Goal: Communication & Community: Answer question/provide support

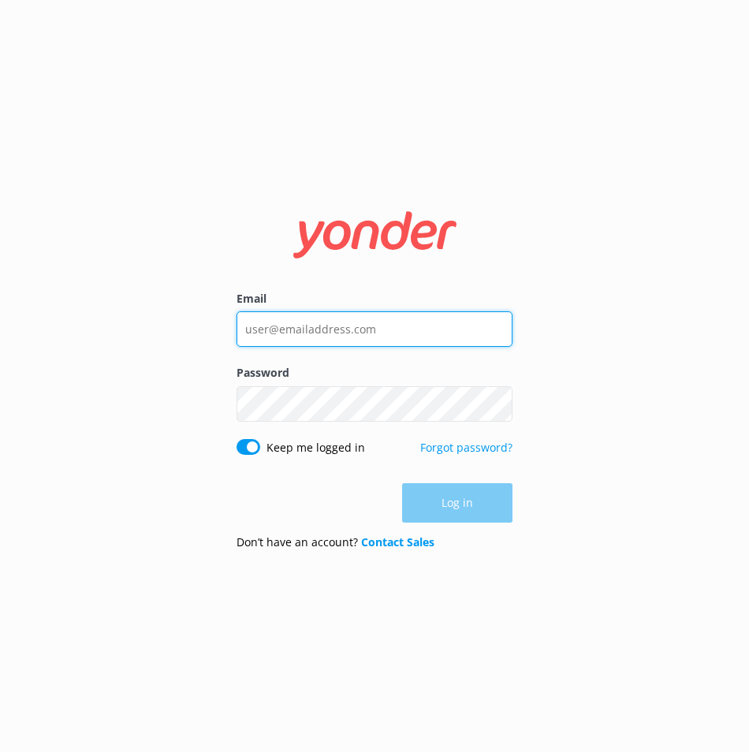
click at [332, 320] on input "Email" at bounding box center [374, 328] width 276 height 35
type input "[EMAIL_ADDRESS][DOMAIN_NAME]"
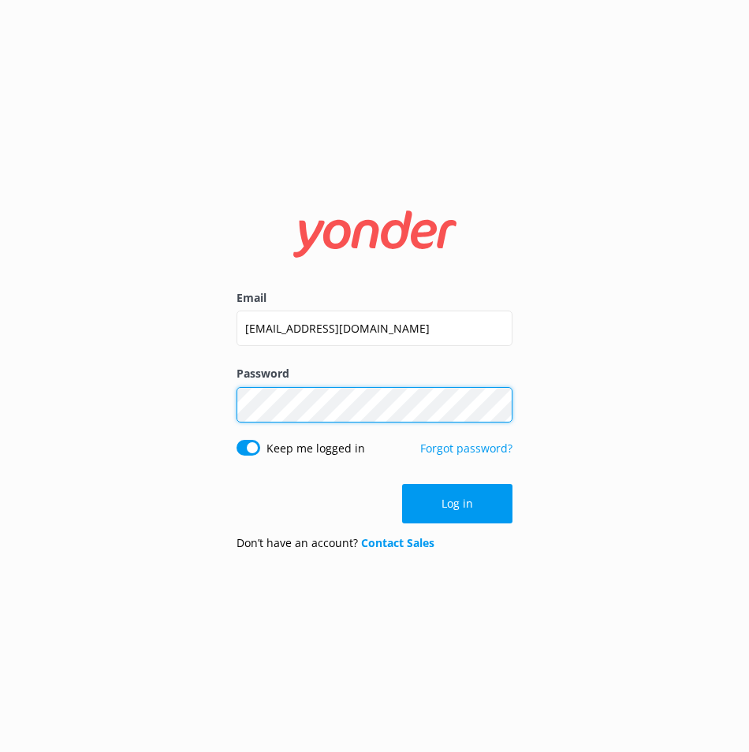
click button "Log in" at bounding box center [457, 503] width 110 height 39
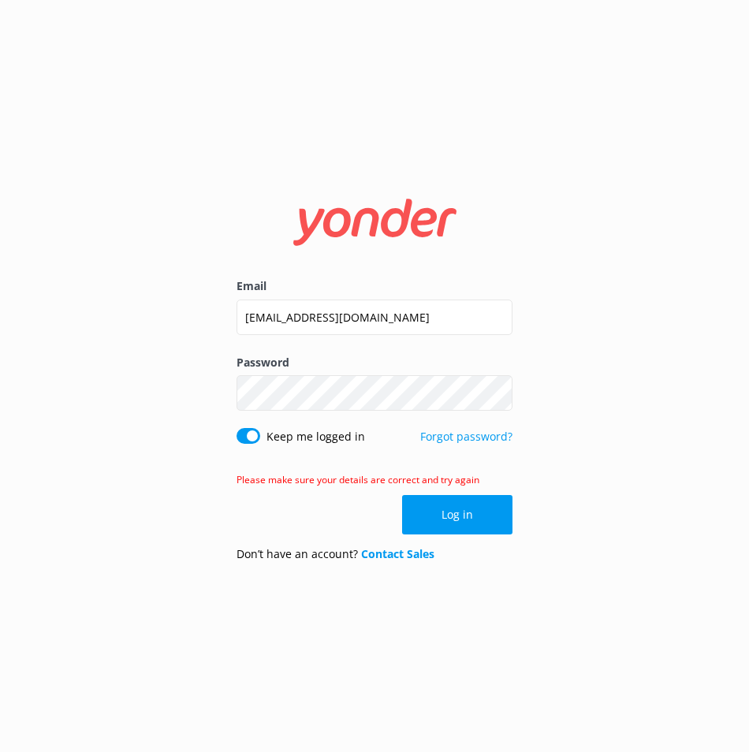
click at [493, 393] on button "Show password" at bounding box center [497, 394] width 32 height 32
click button "Log in" at bounding box center [457, 514] width 110 height 39
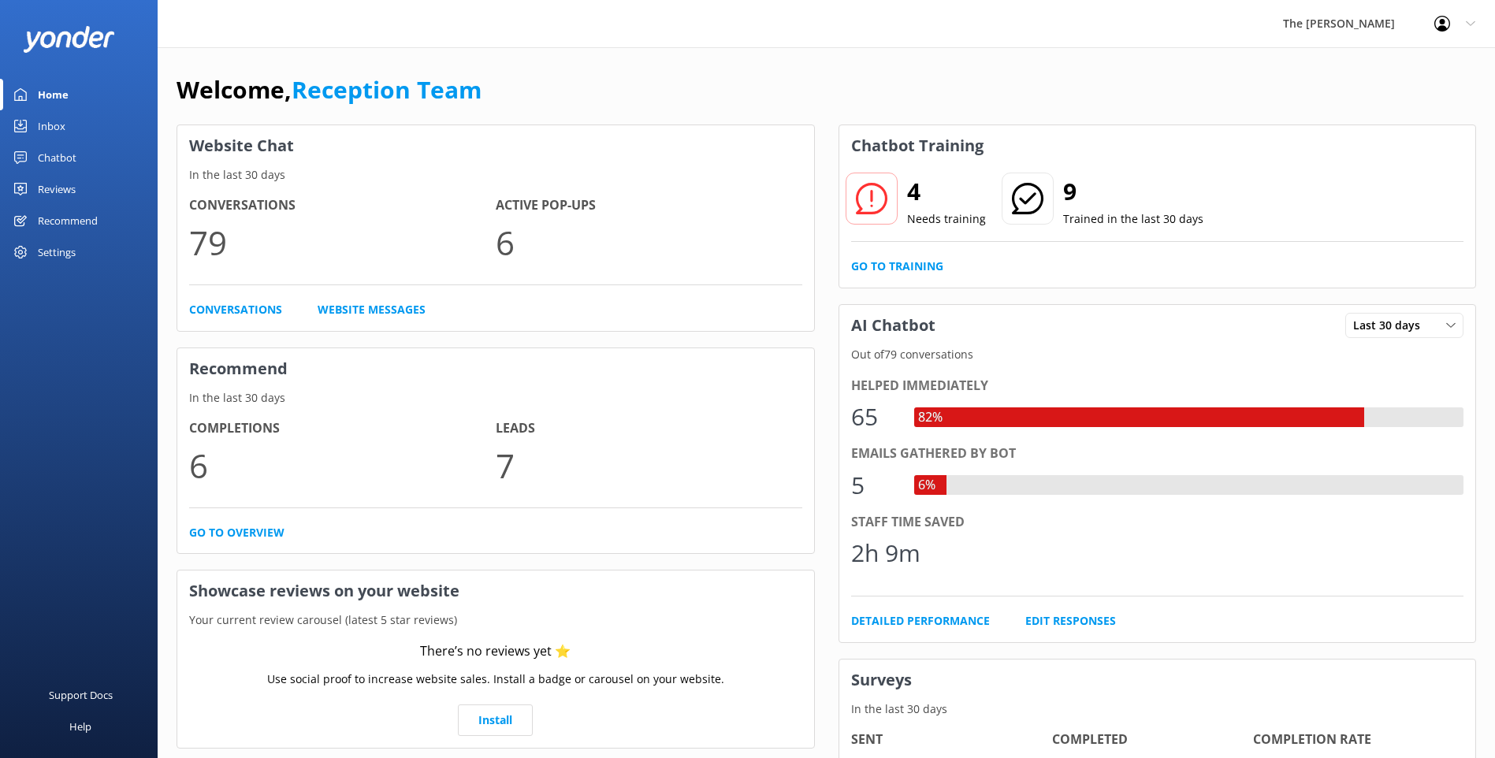
click at [89, 158] on link "Chatbot" at bounding box center [79, 158] width 158 height 32
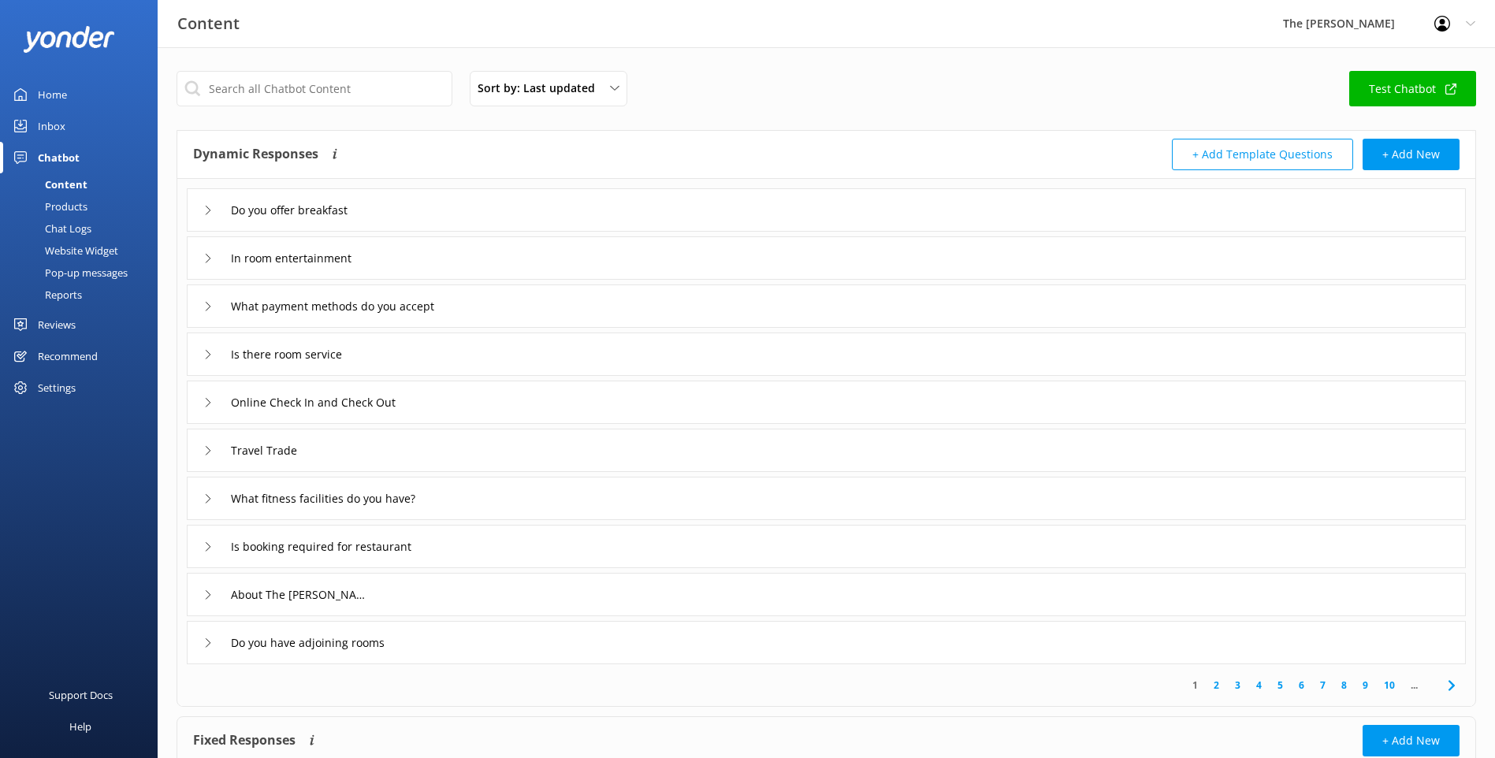
click at [67, 128] on link "Inbox" at bounding box center [79, 126] width 158 height 32
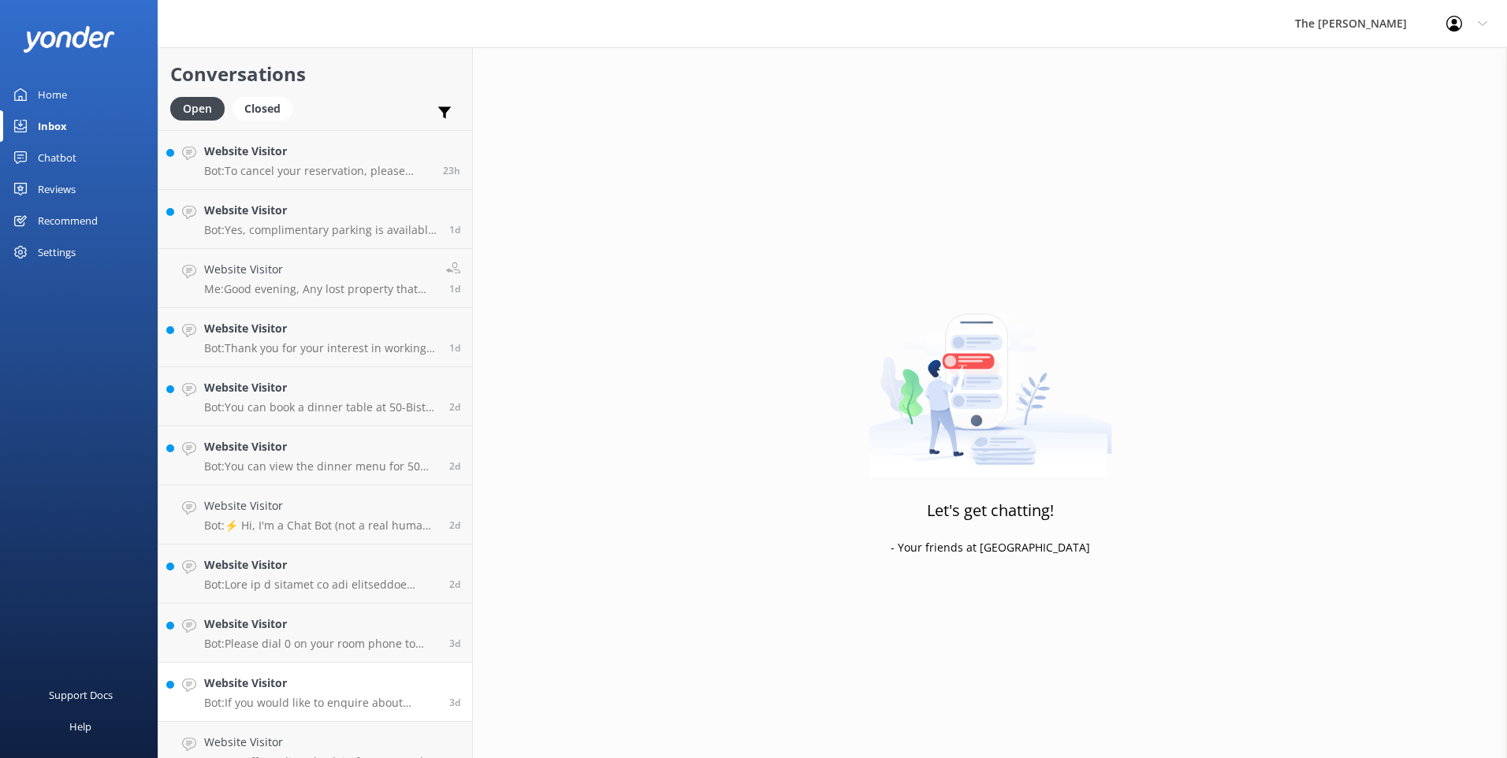
scroll to position [199, 0]
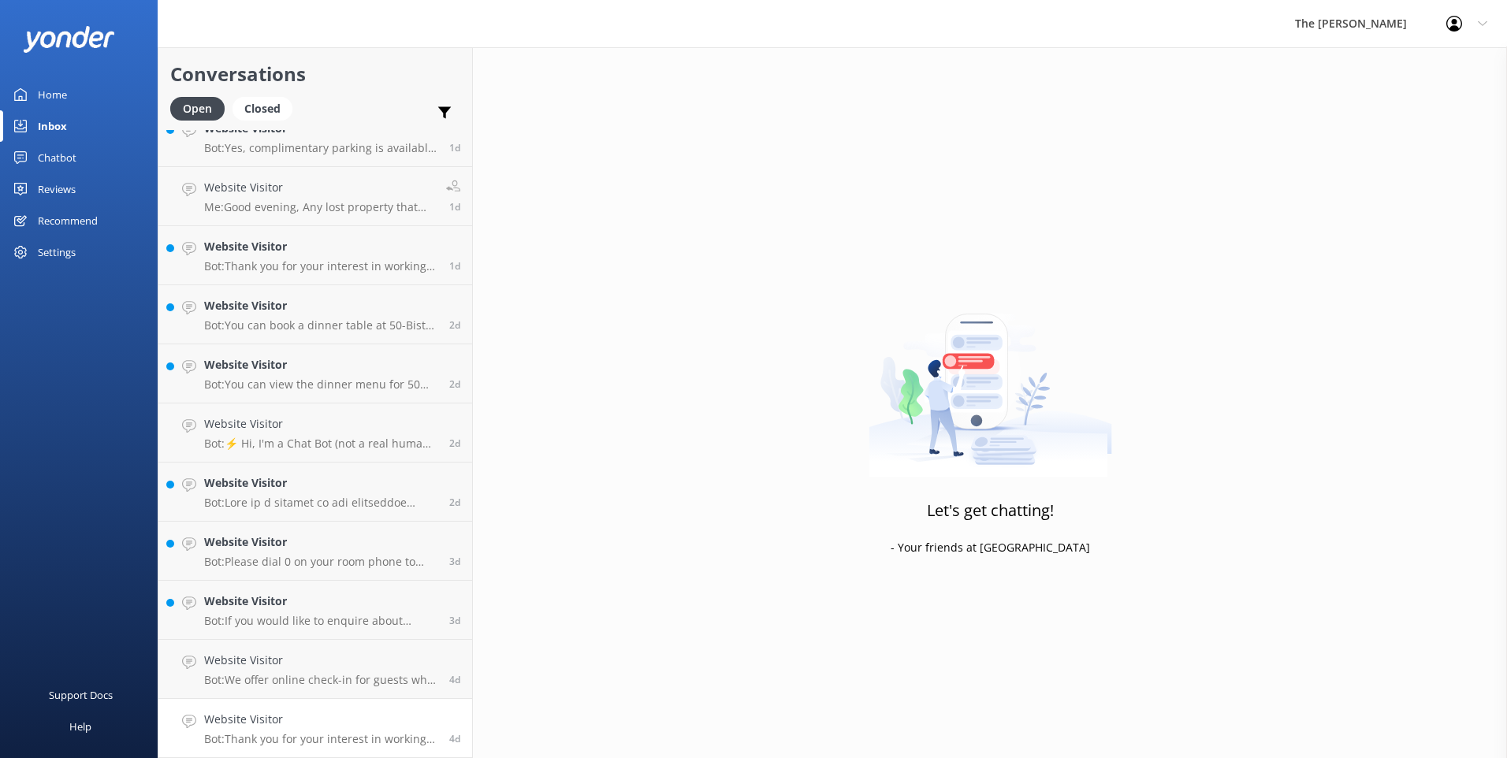
click at [378, 731] on div "Website Visitor Bot: Thank you for your interest in working at The George. Any …" at bounding box center [320, 728] width 233 height 35
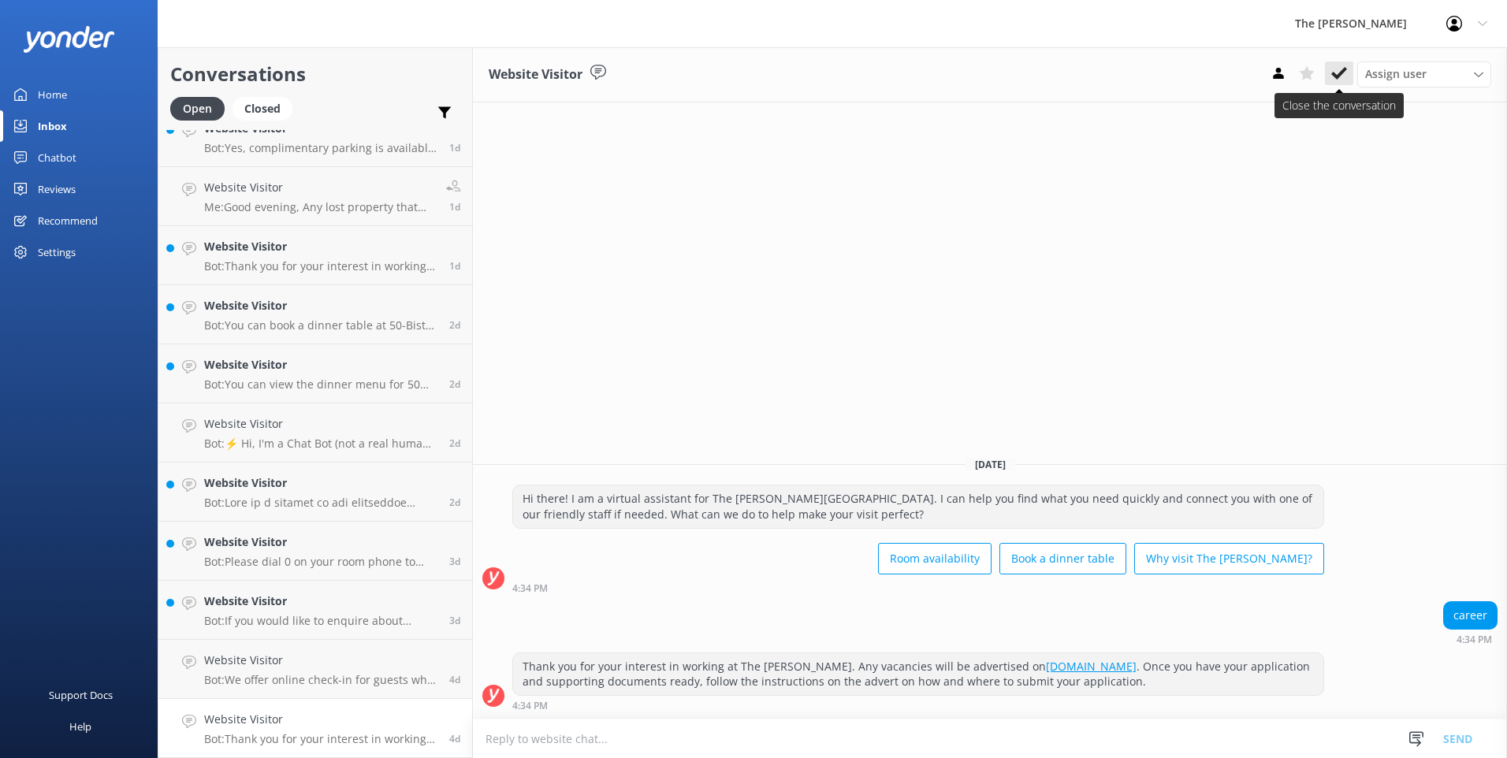
click at [748, 76] on icon at bounding box center [1339, 73] width 16 height 16
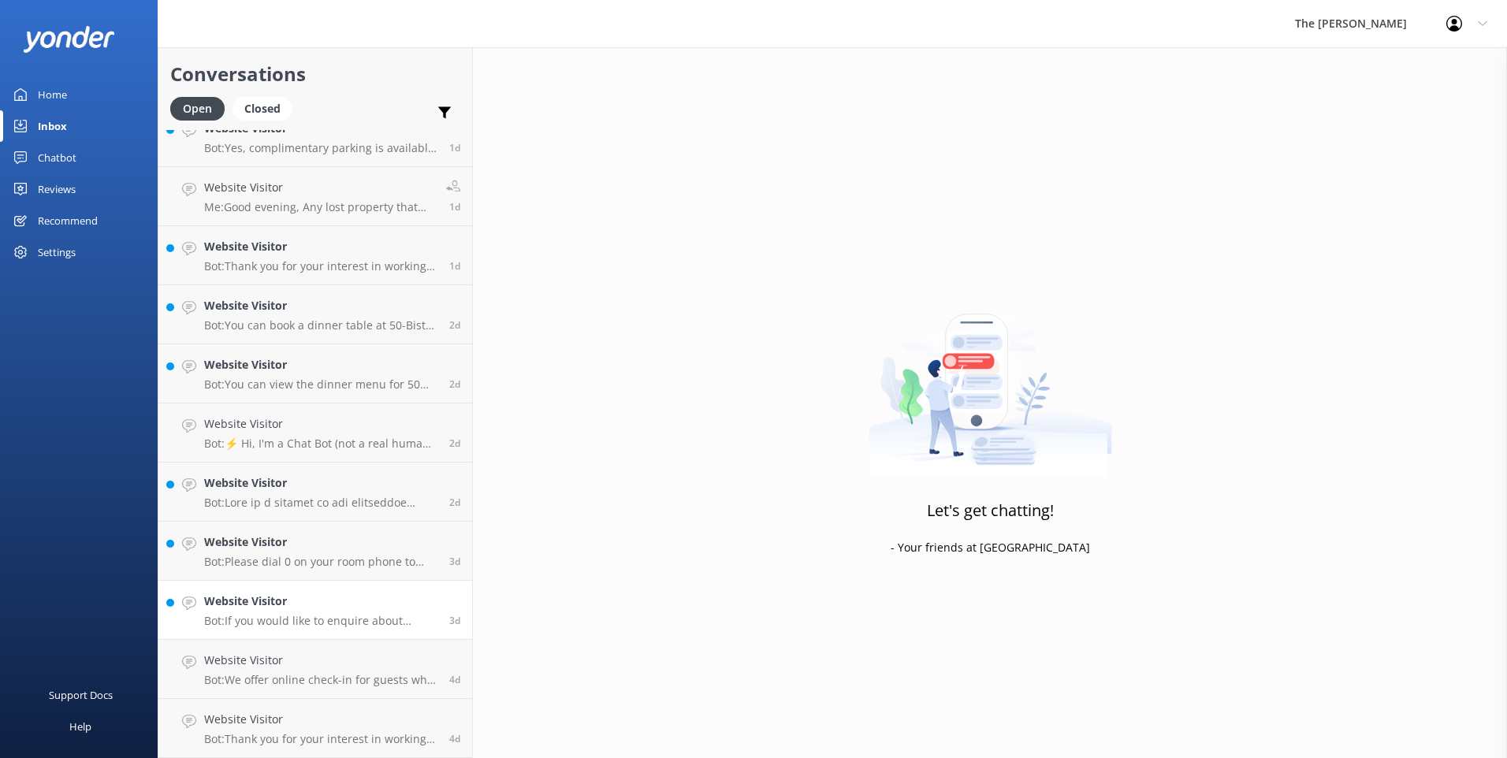
scroll to position [140, 0]
click at [277, 674] on p "Bot: If you would like to enquire about booking Christmas Day lunch and dinner,…" at bounding box center [320, 680] width 233 height 14
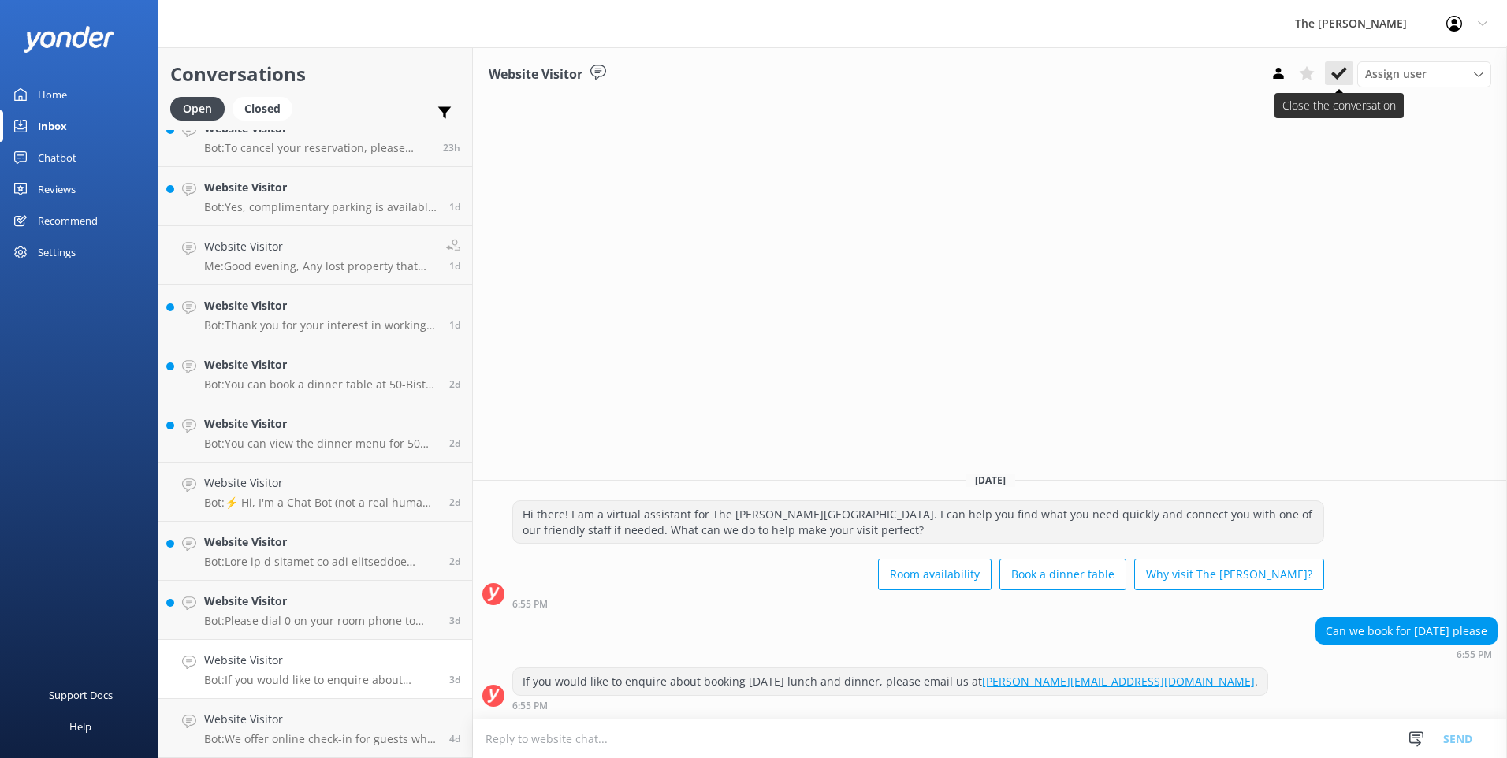
click at [748, 76] on button at bounding box center [1339, 73] width 28 height 24
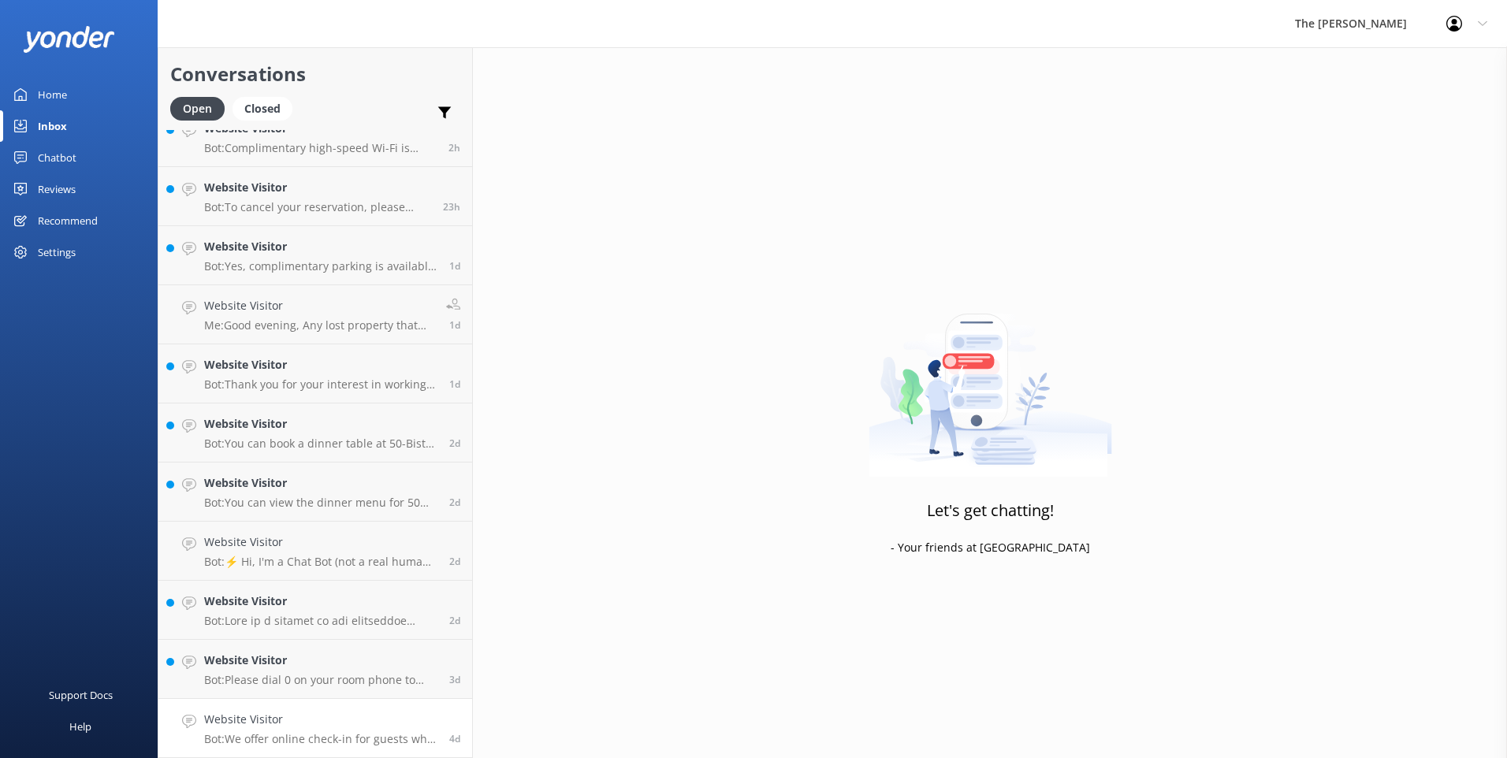
scroll to position [81, 0]
click at [309, 719] on h4 "Website Visitor" at bounding box center [320, 719] width 233 height 17
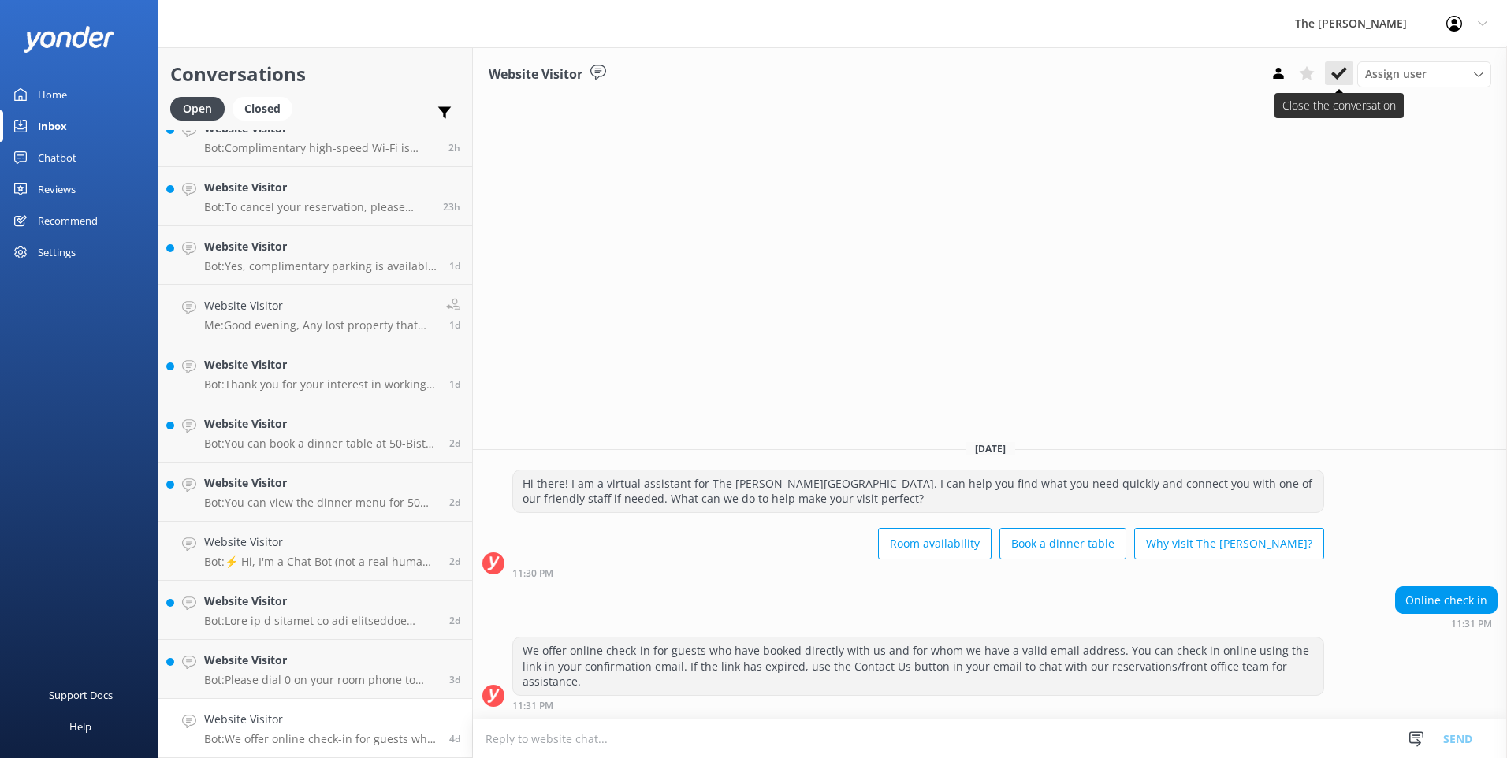
click at [748, 70] on icon at bounding box center [1339, 73] width 16 height 16
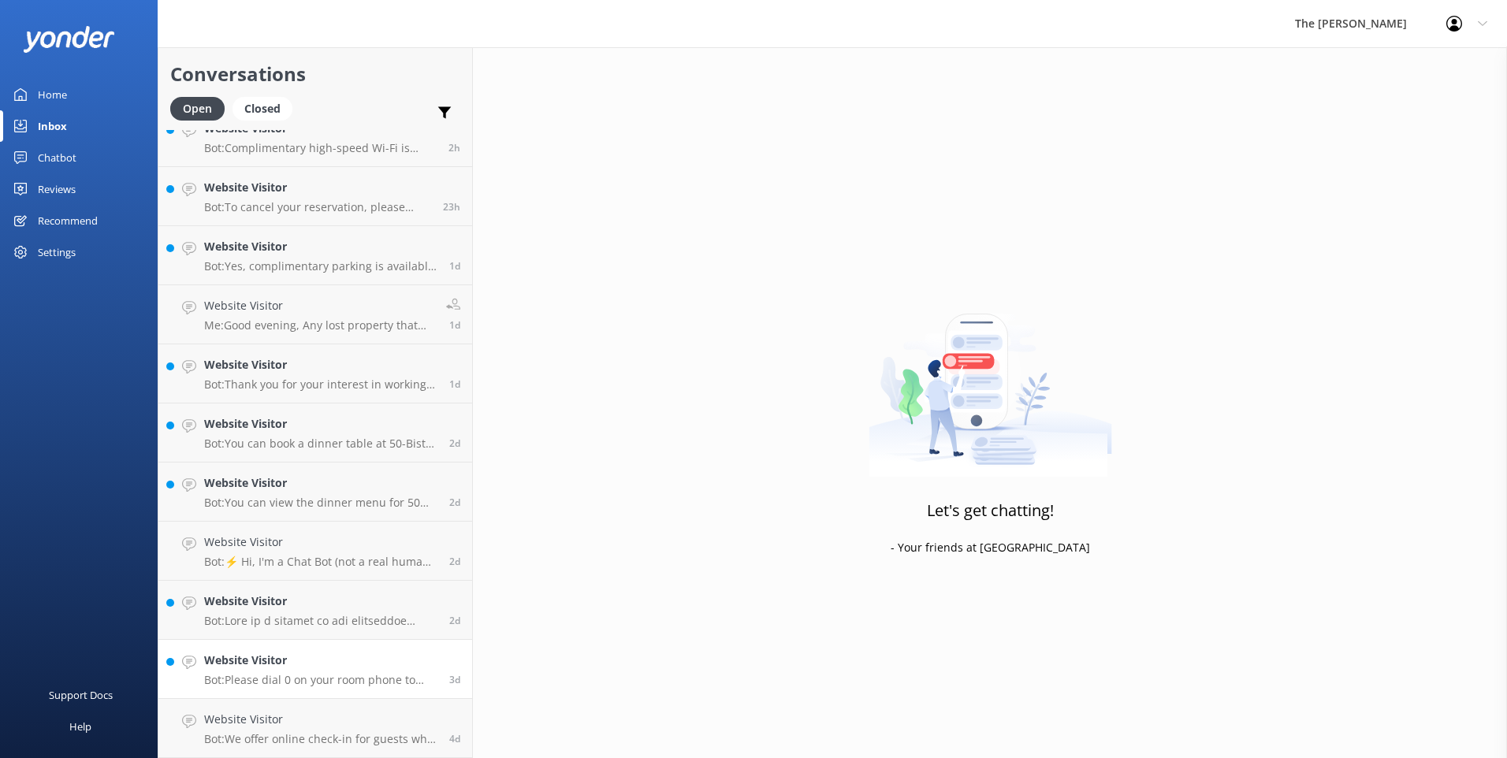
click at [296, 684] on p "Bot: Please dial 0 on your room phone to reach the Operator, who will assist yo…" at bounding box center [320, 680] width 233 height 14
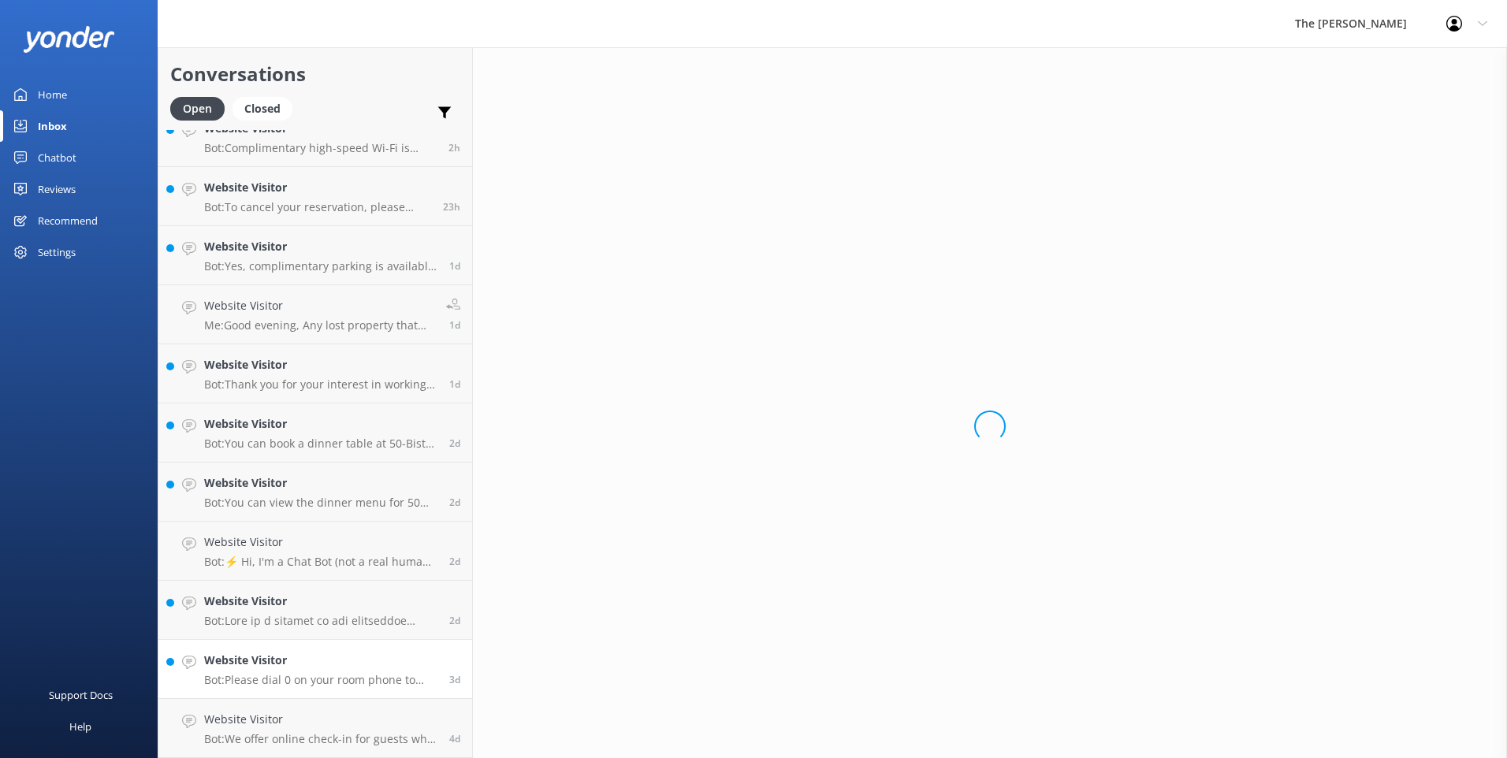
scroll to position [22, 0]
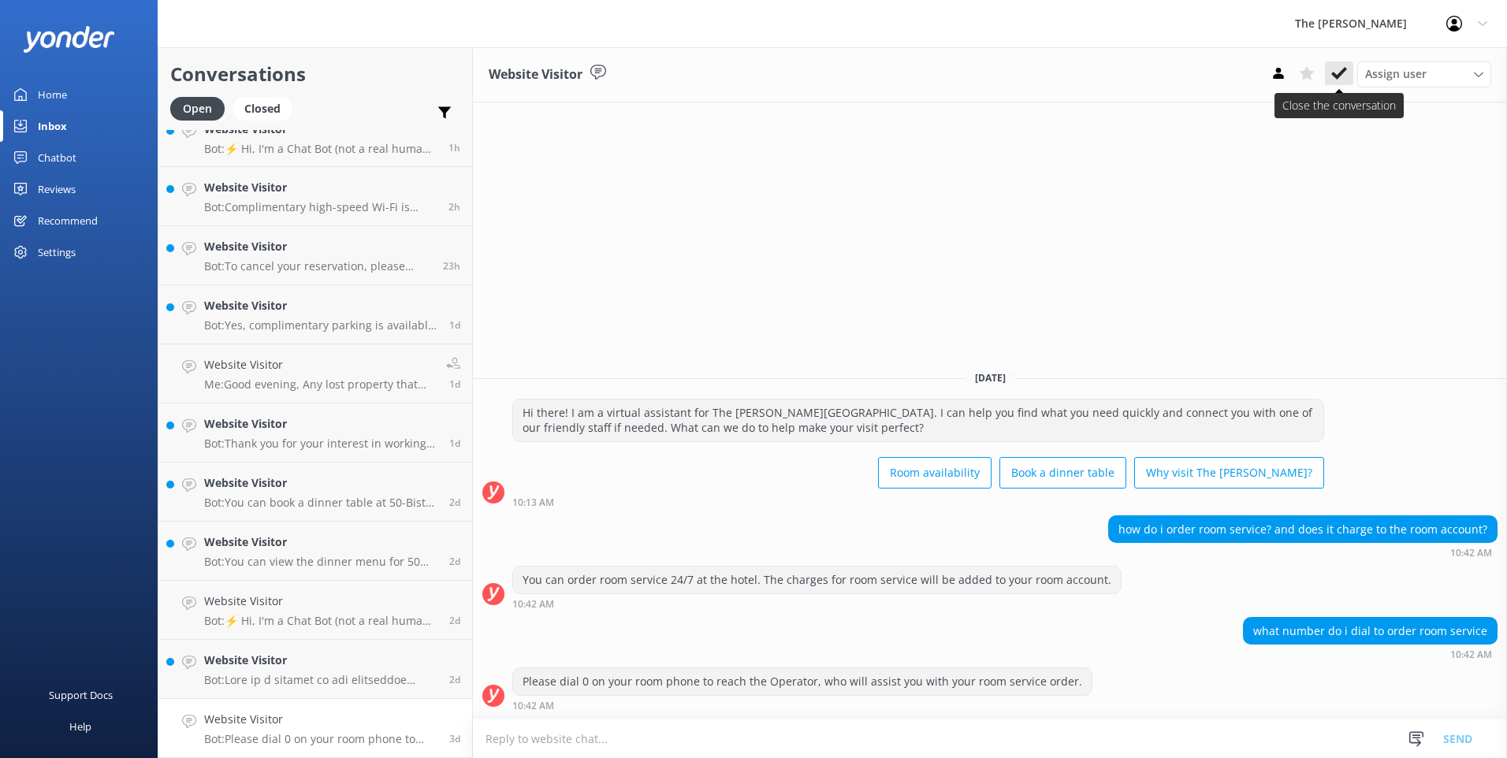
click at [748, 79] on icon at bounding box center [1339, 73] width 16 height 16
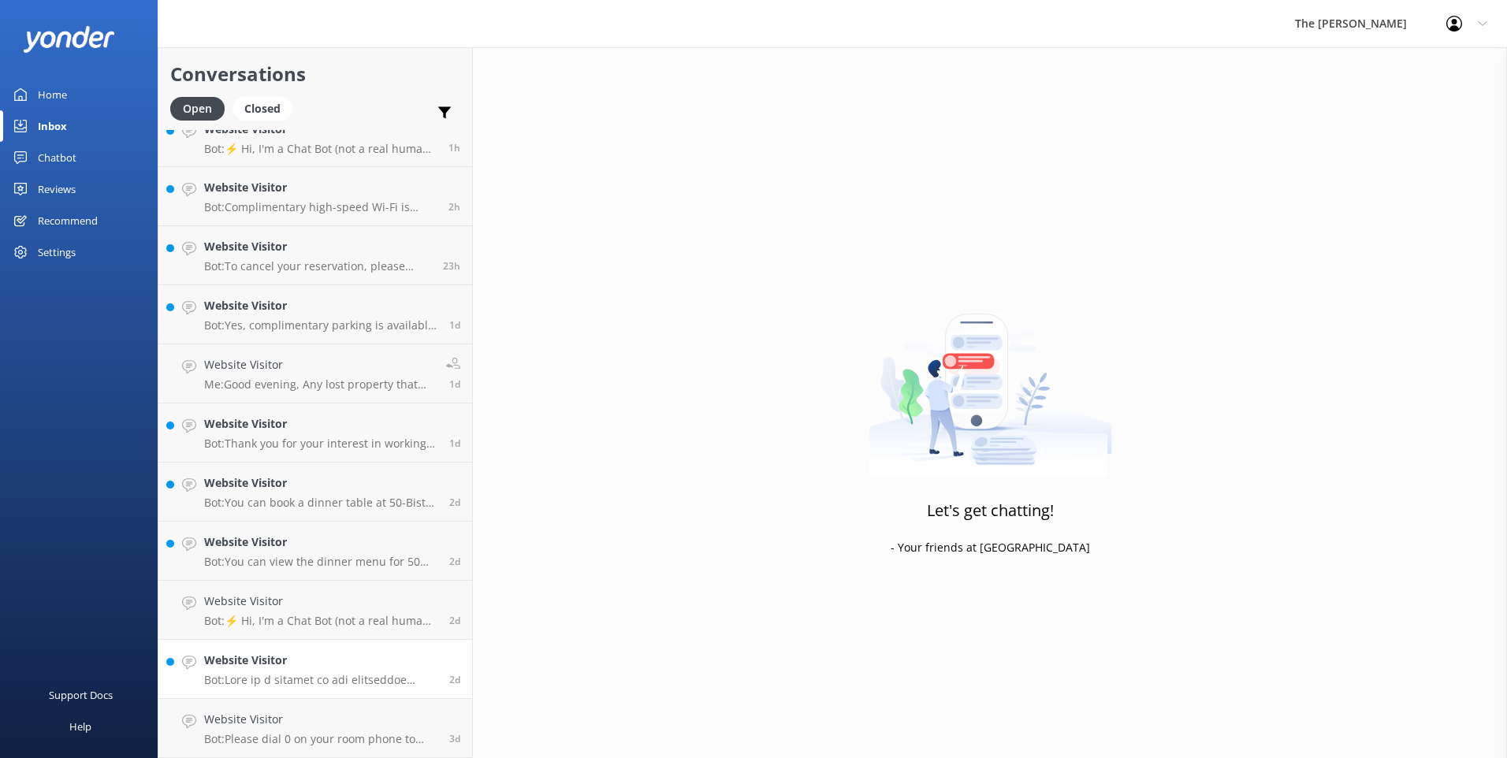
click at [359, 664] on link "Website Visitor Bot: 2d" at bounding box center [315, 669] width 314 height 59
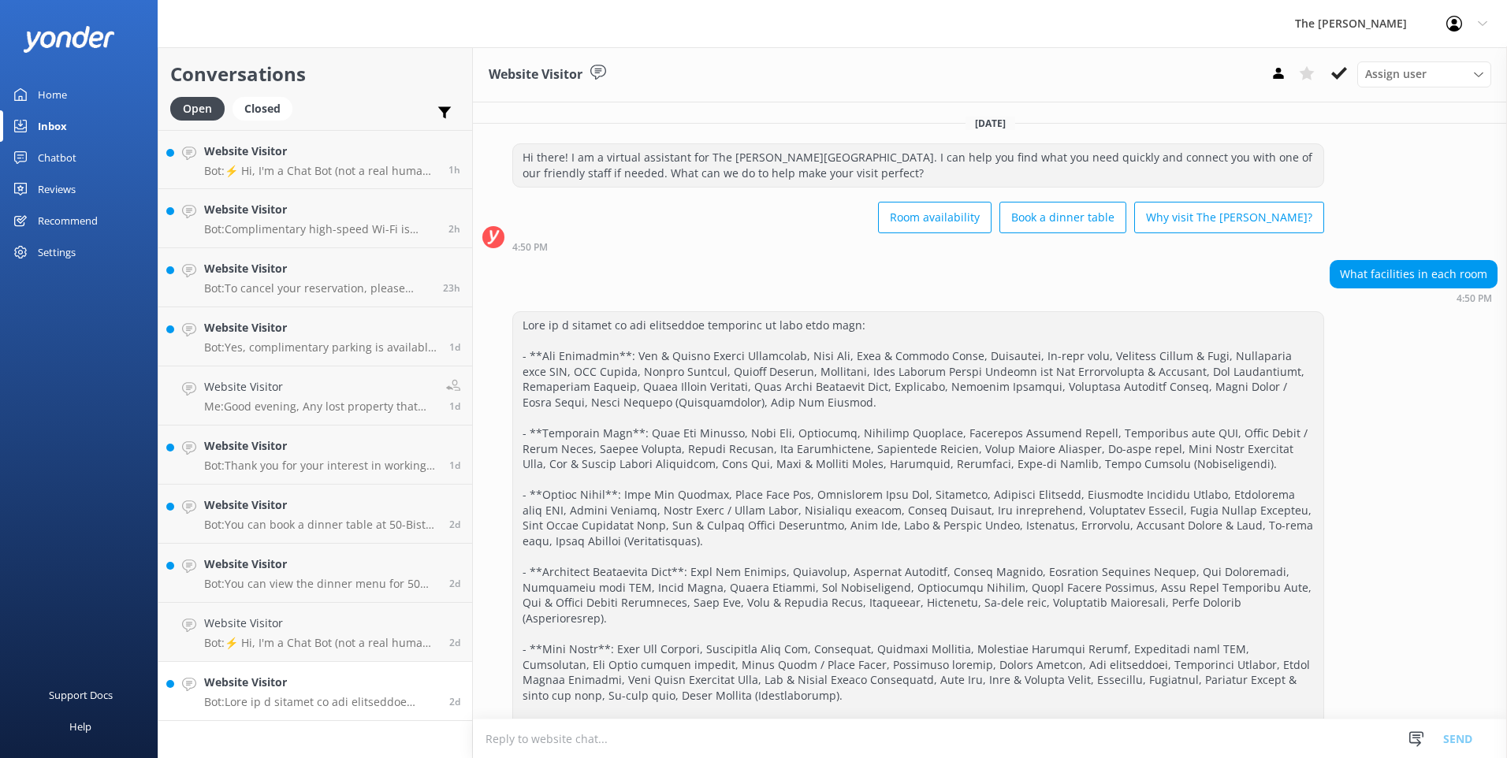
scroll to position [122, 0]
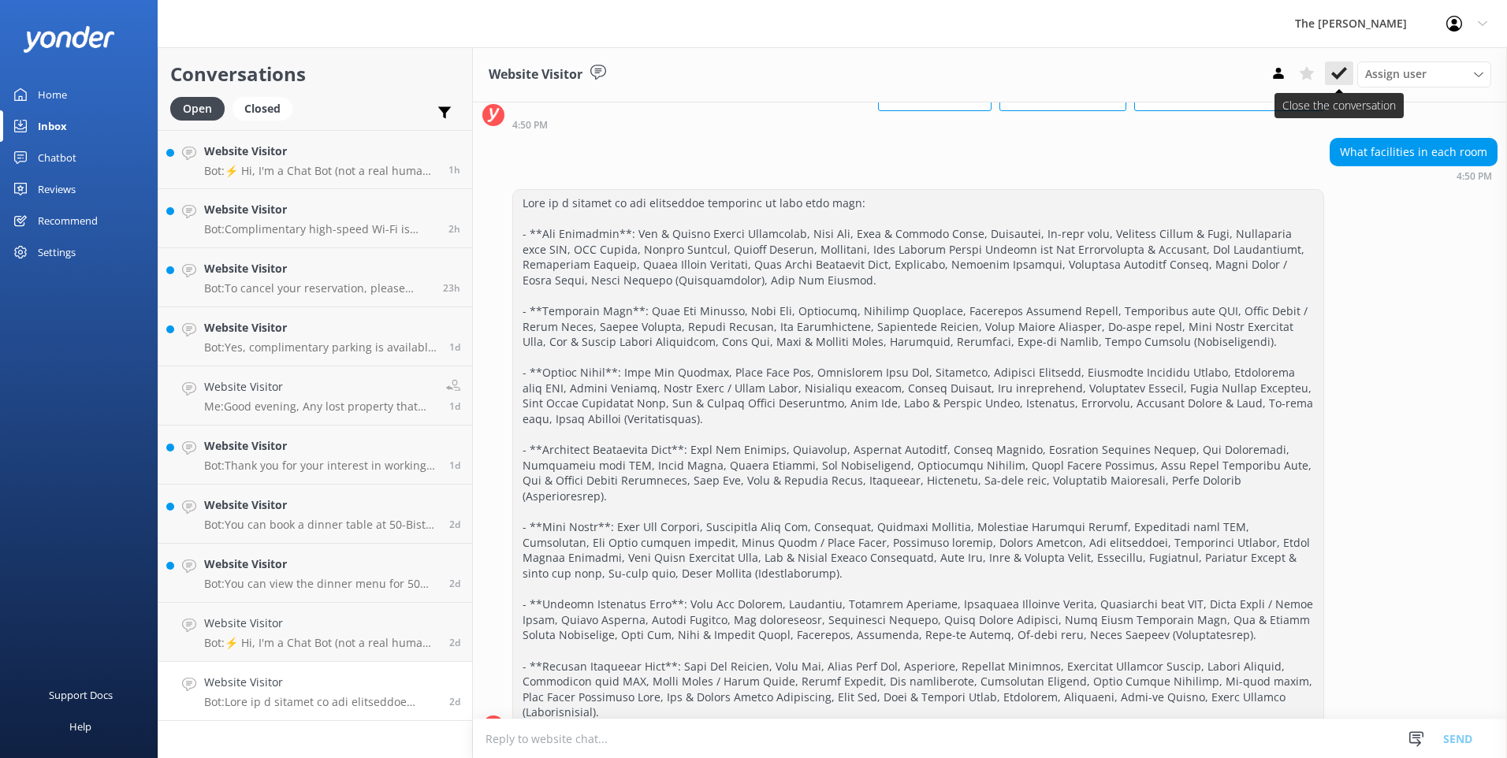
click at [748, 75] on icon at bounding box center [1339, 73] width 16 height 16
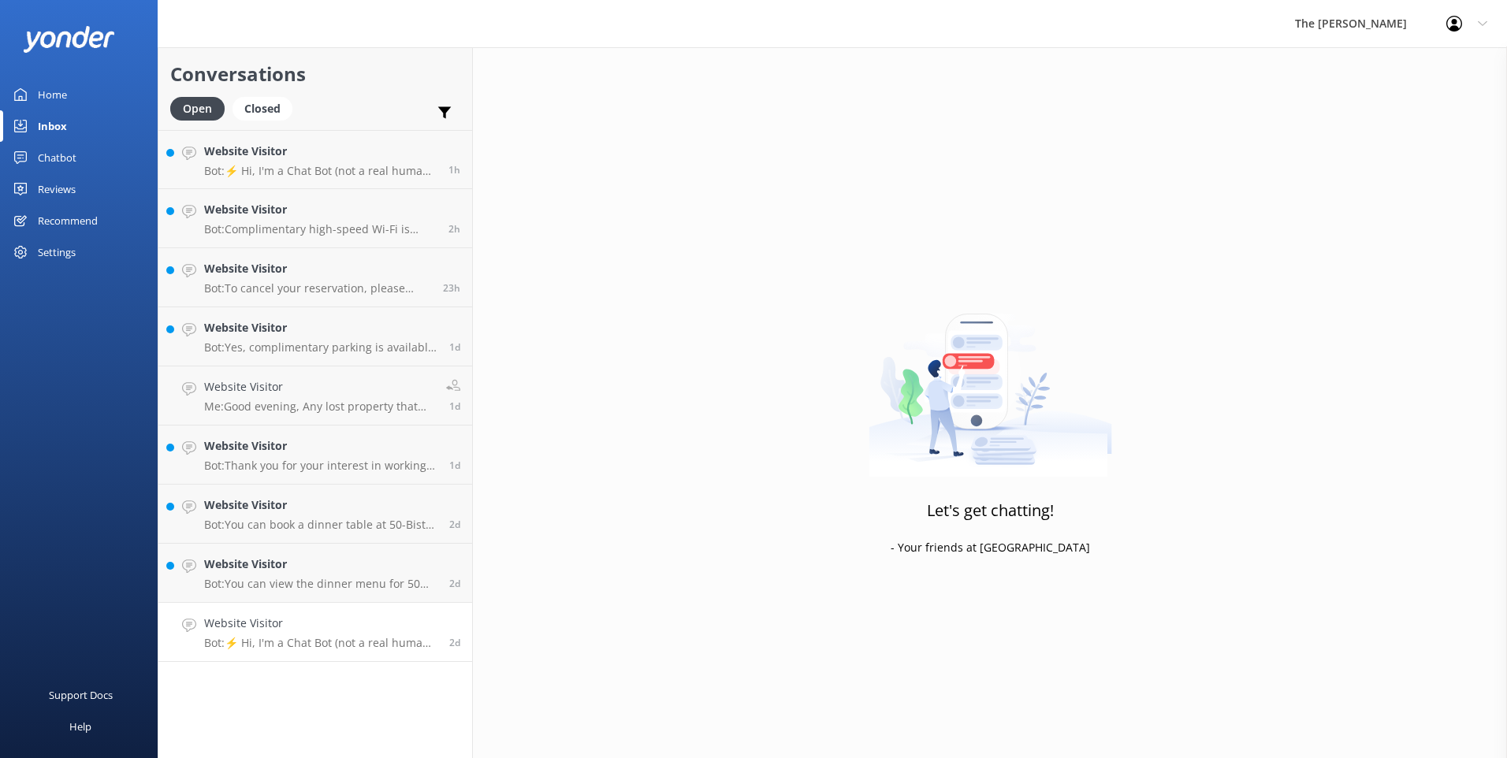
click at [284, 638] on p "Bot: ⚡ Hi, I'm a Chat Bot (not a real human), so I don't have all the answers. …" at bounding box center [320, 643] width 233 height 14
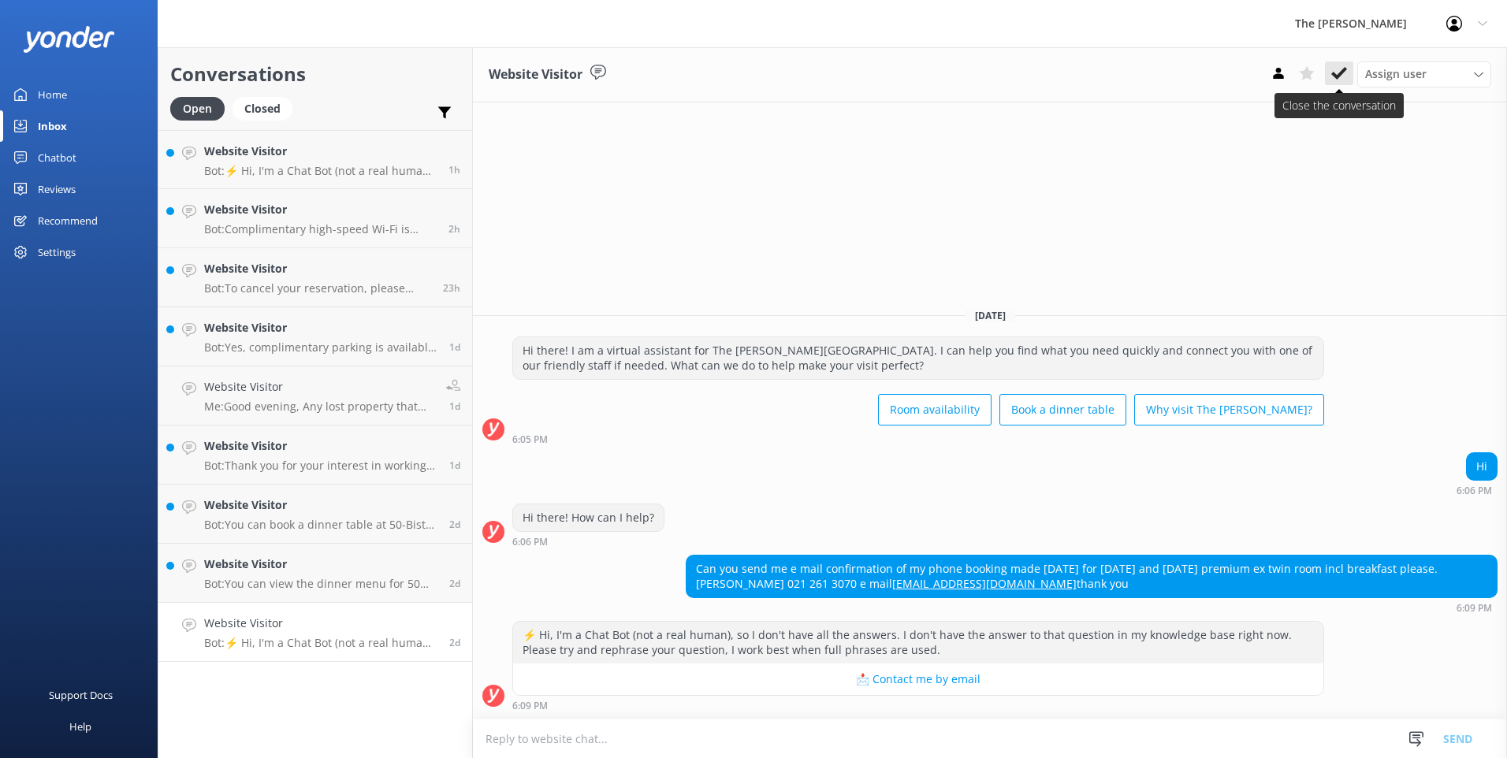
click at [748, 67] on icon at bounding box center [1339, 73] width 16 height 16
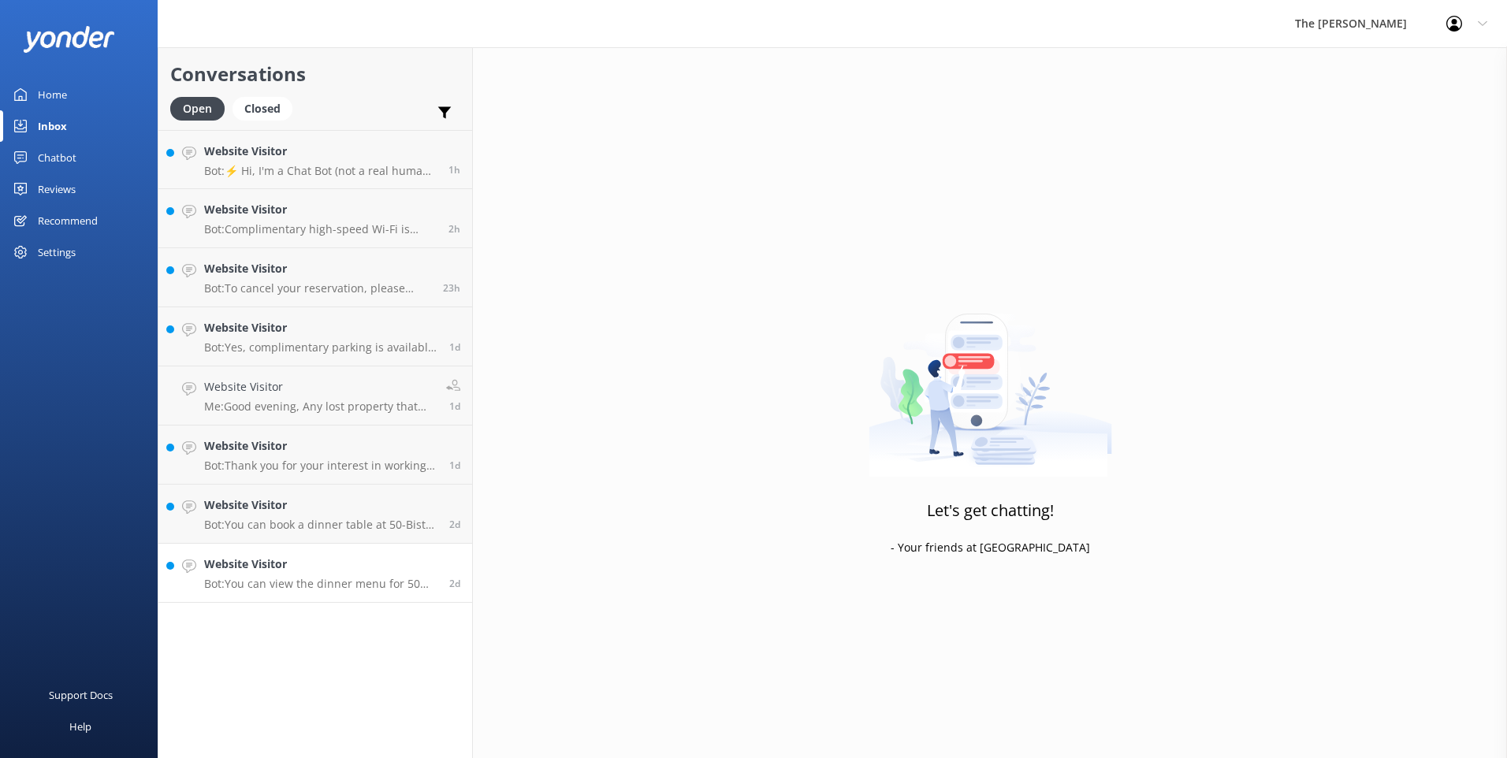
click at [301, 571] on h4 "Website Visitor" at bounding box center [320, 564] width 233 height 17
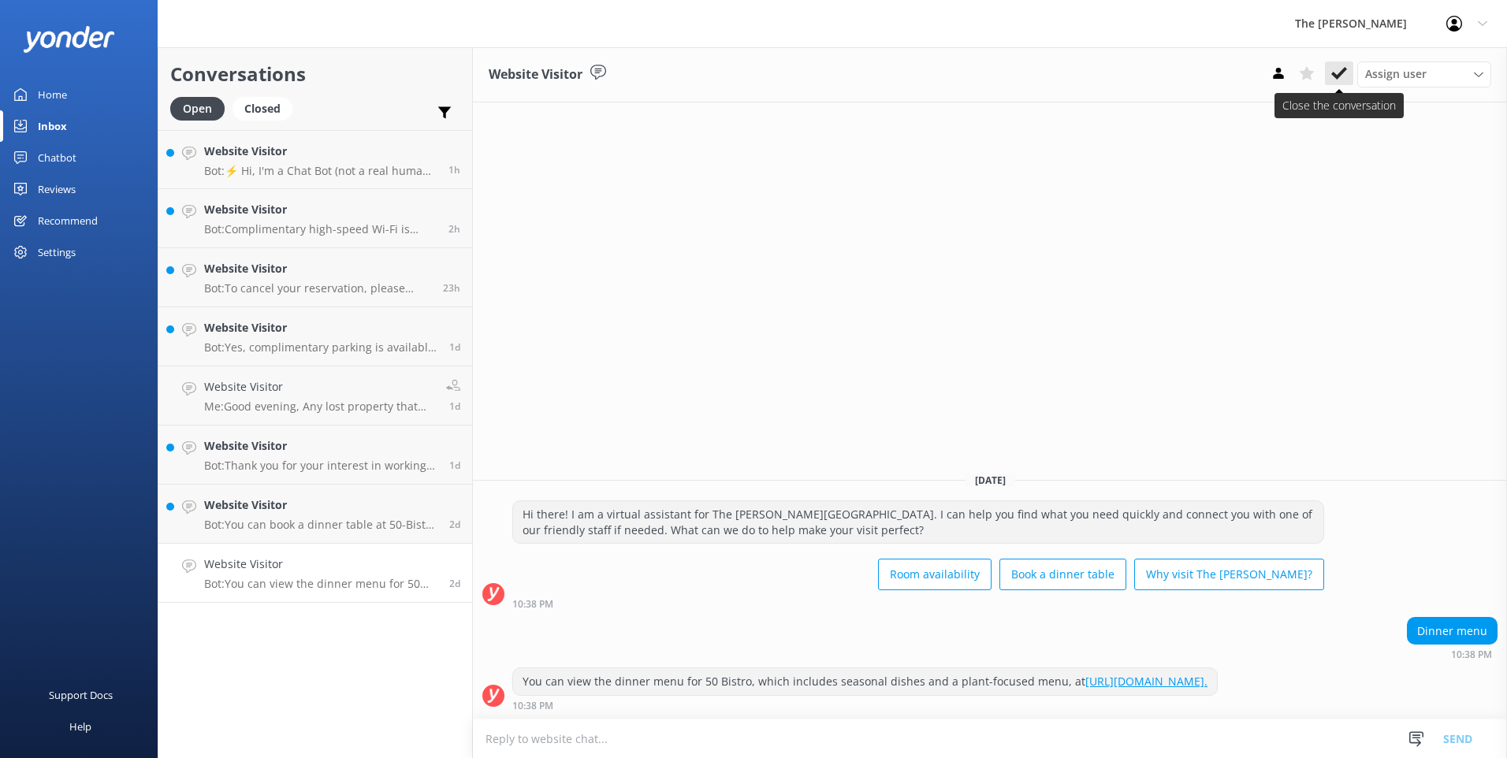
click at [748, 69] on icon at bounding box center [1339, 73] width 16 height 16
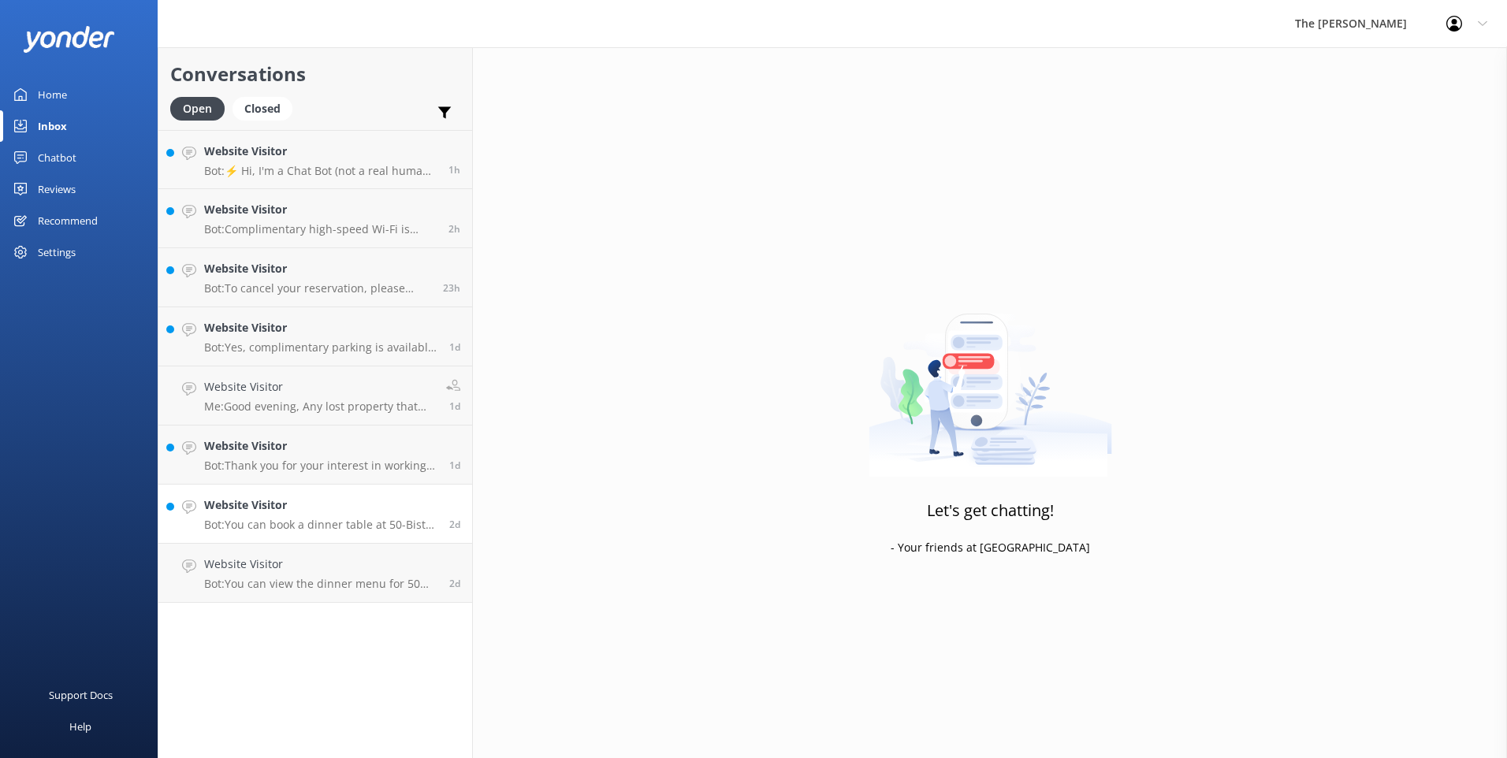
click at [266, 512] on h4 "Website Visitor" at bounding box center [320, 505] width 233 height 17
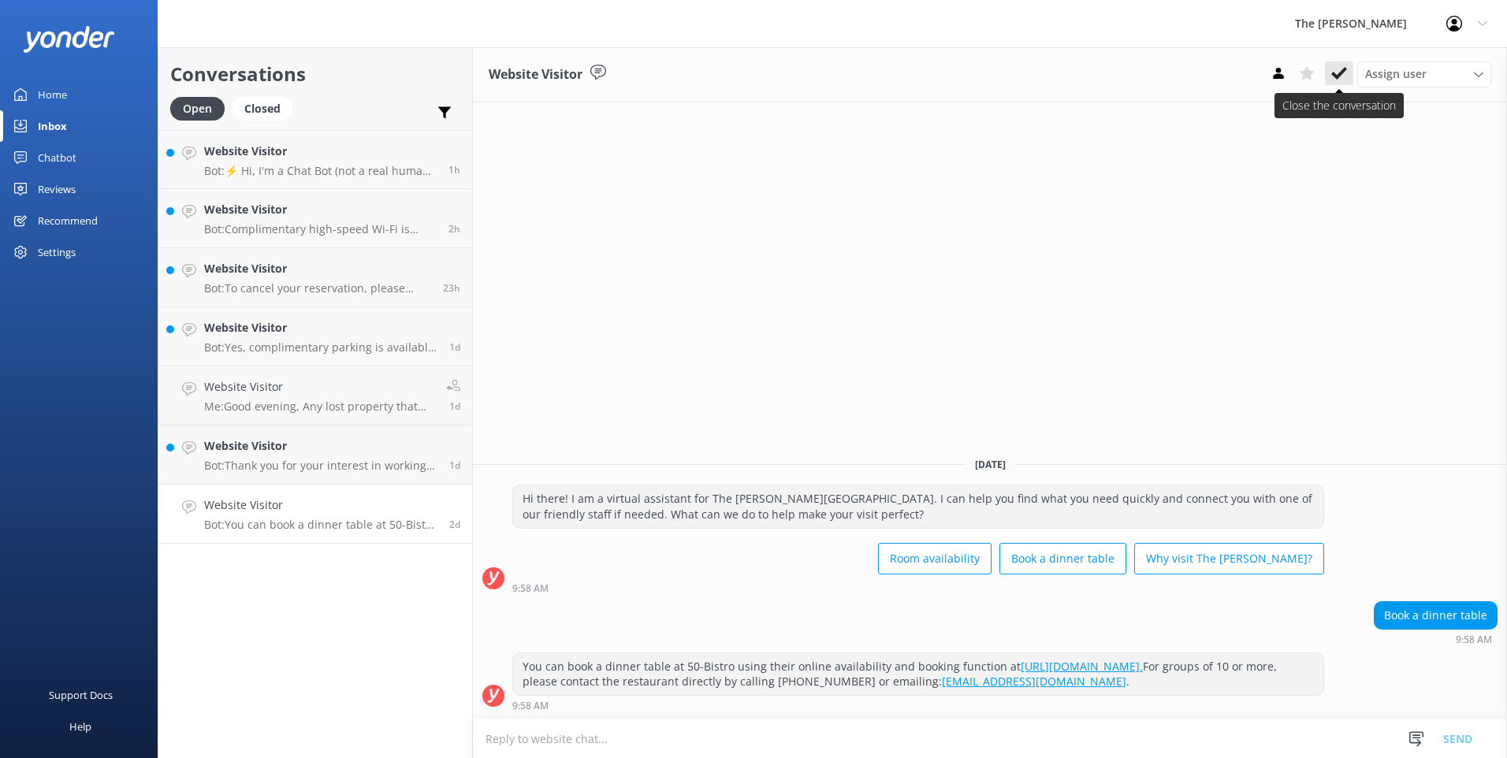
click at [748, 77] on icon at bounding box center [1339, 73] width 16 height 16
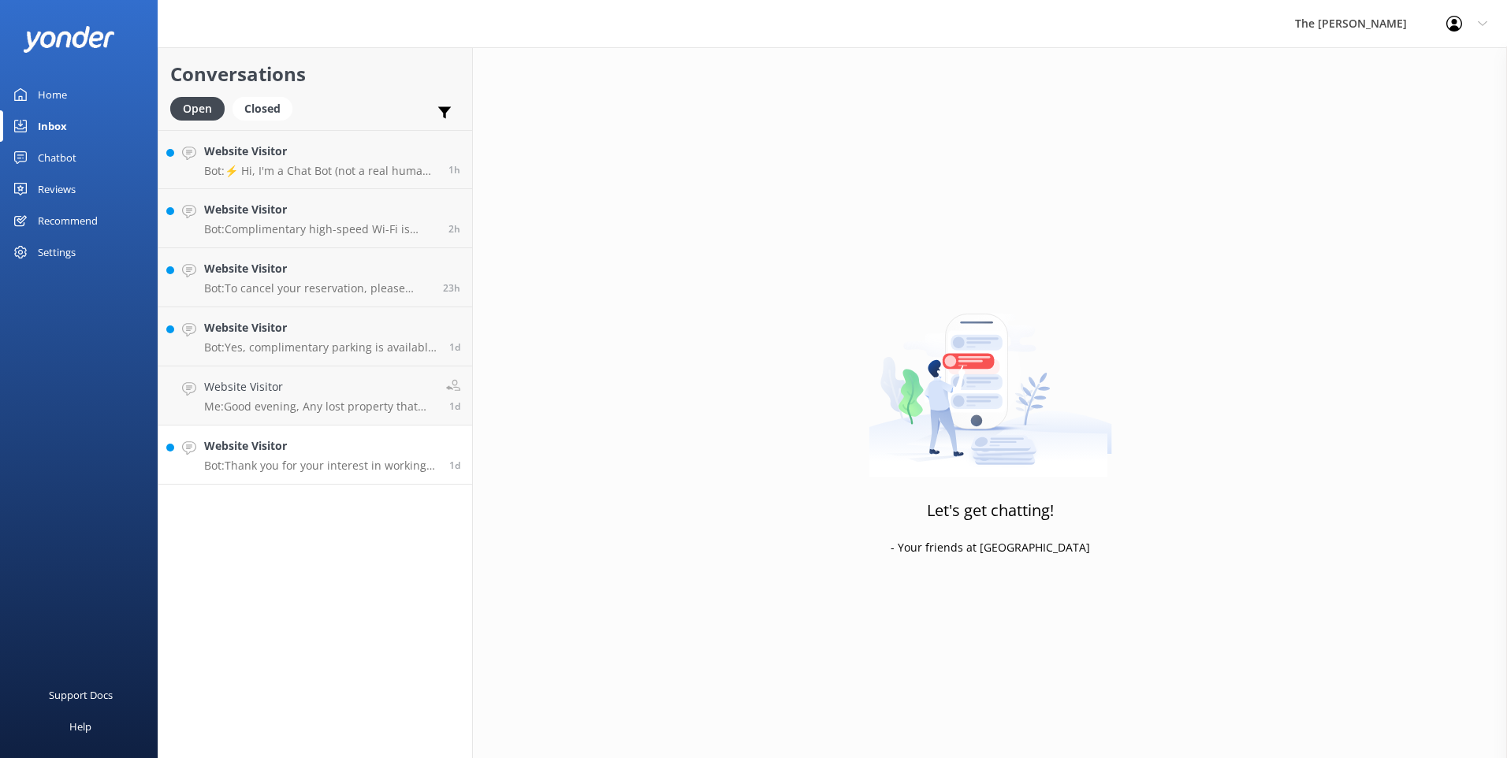
click at [326, 462] on p "Bot: Thank you for your interest in working at The George. Any vacancies will b…" at bounding box center [320, 466] width 233 height 14
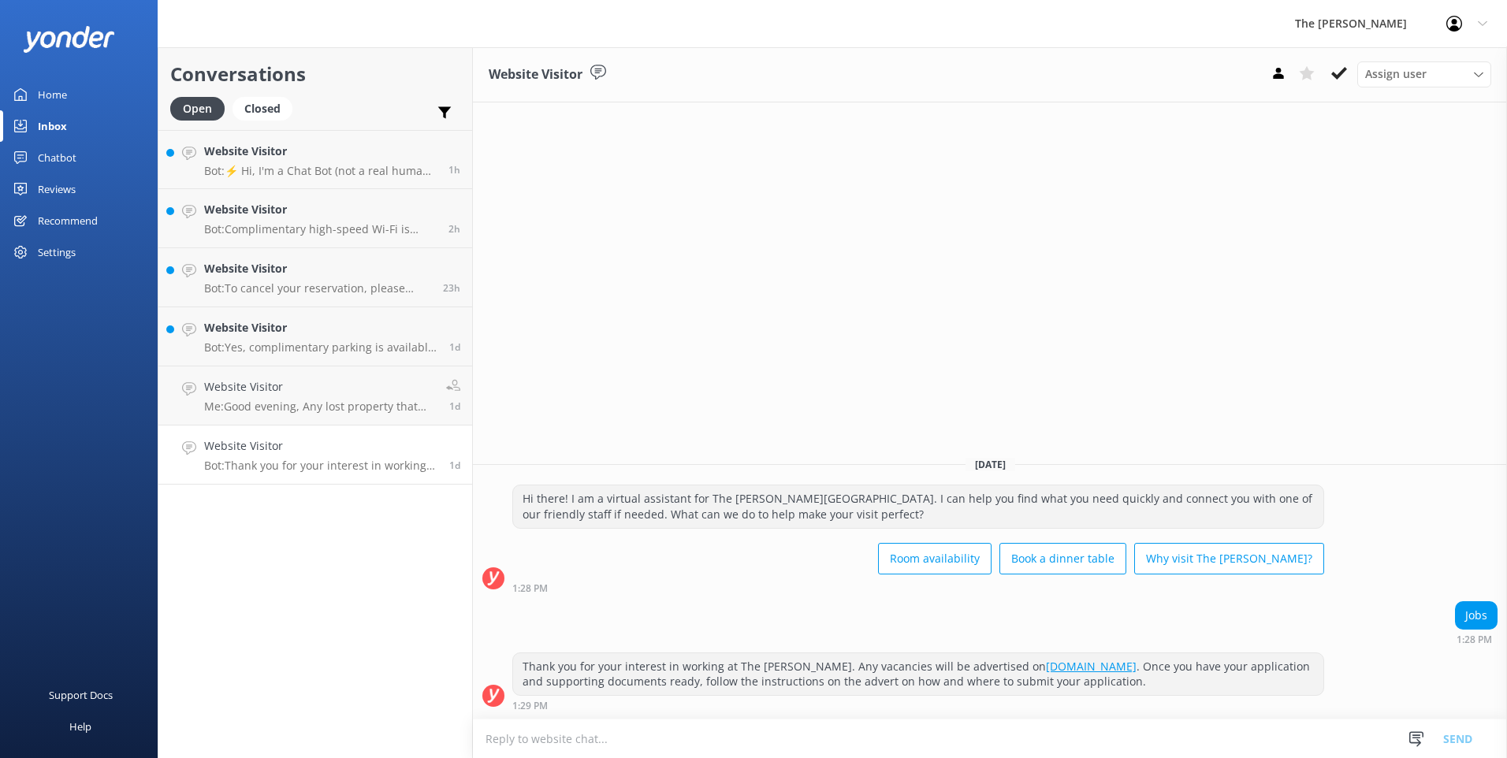
drag, startPoint x: 1332, startPoint y: 80, endPoint x: 128, endPoint y: 377, distance: 1240.3
click at [748, 80] on icon at bounding box center [1339, 73] width 16 height 16
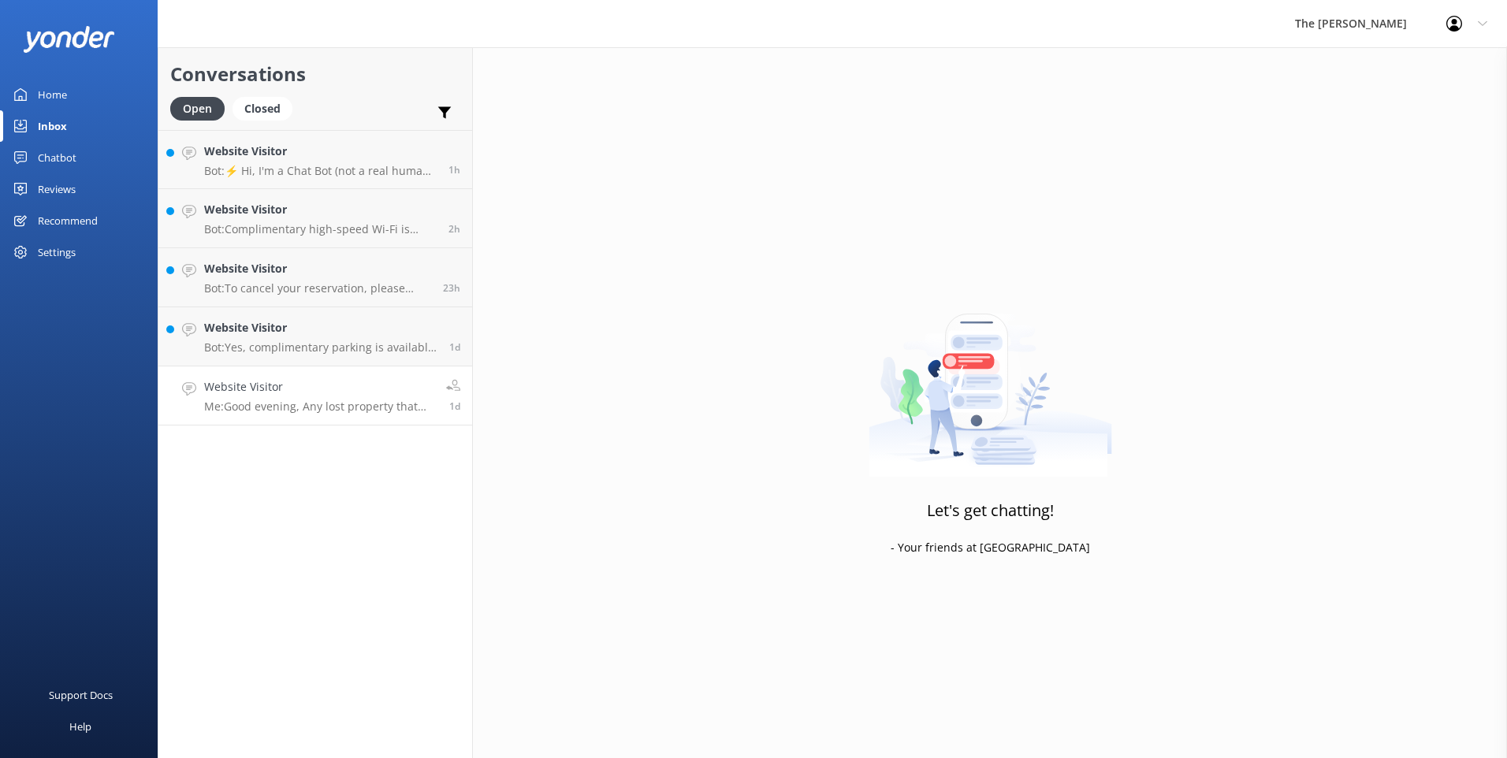
click at [292, 404] on p "Me: Good evening, Any lost property that has been found after you have stayed i…" at bounding box center [319, 407] width 230 height 14
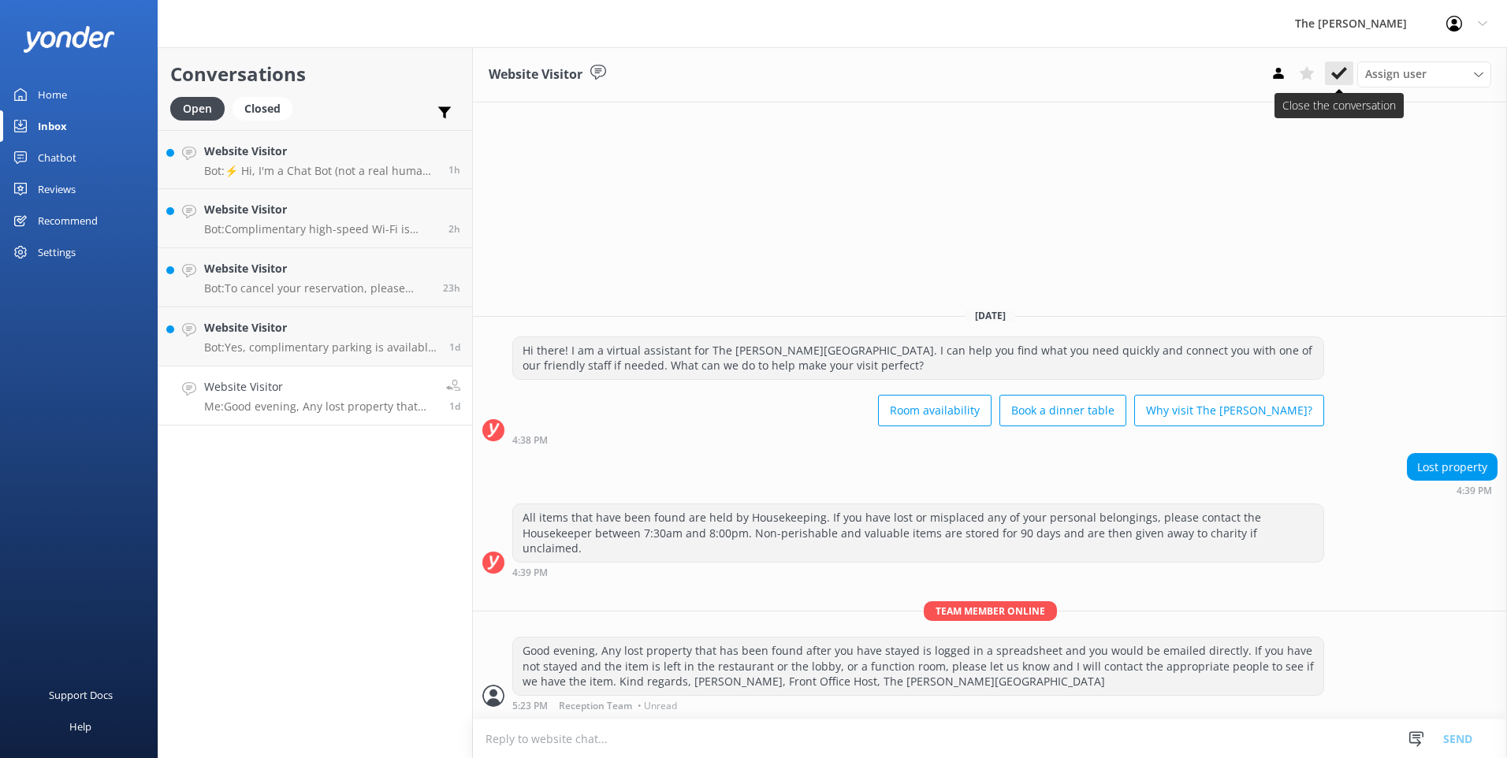
click at [748, 69] on icon at bounding box center [1339, 73] width 16 height 16
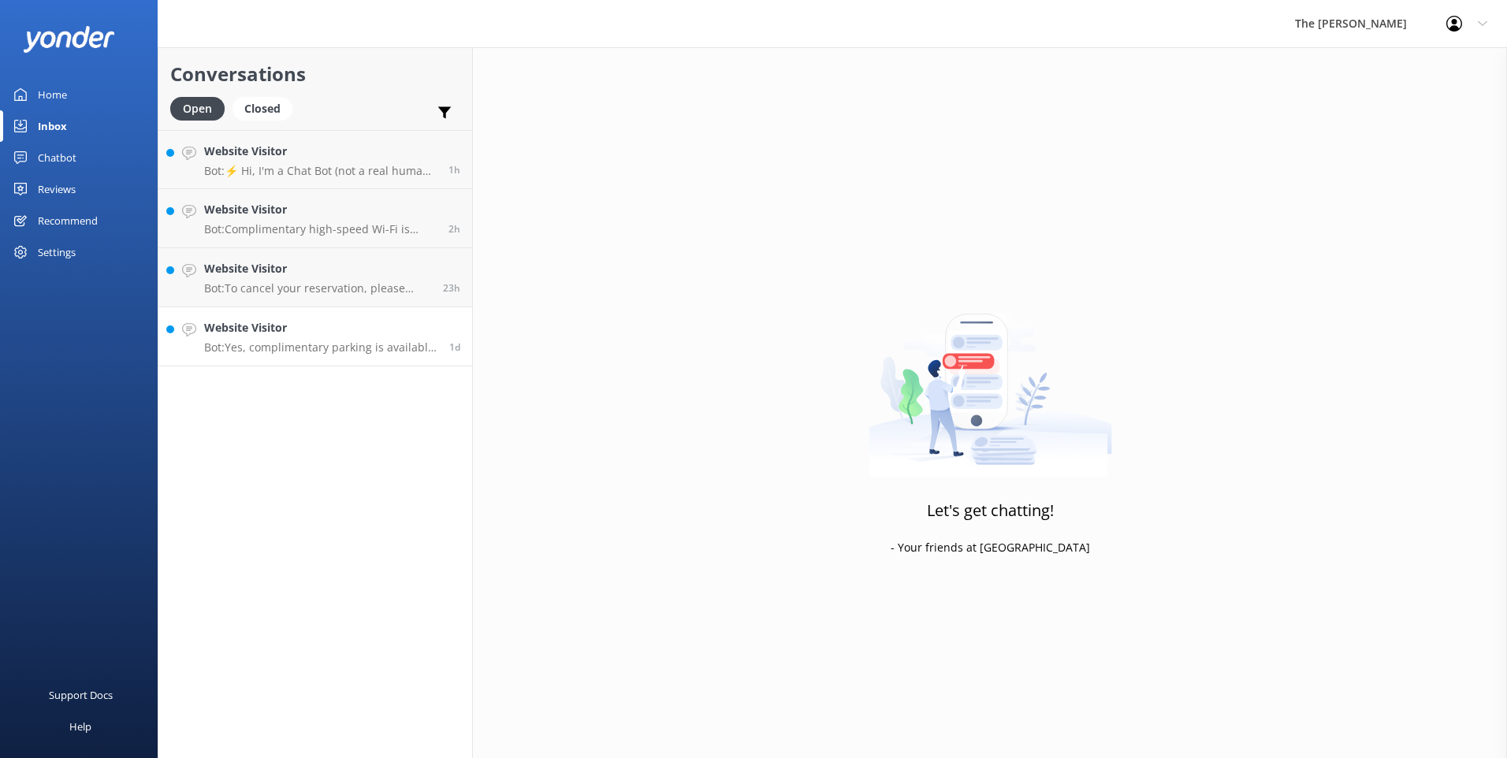
click at [302, 331] on h4 "Website Visitor" at bounding box center [320, 327] width 233 height 17
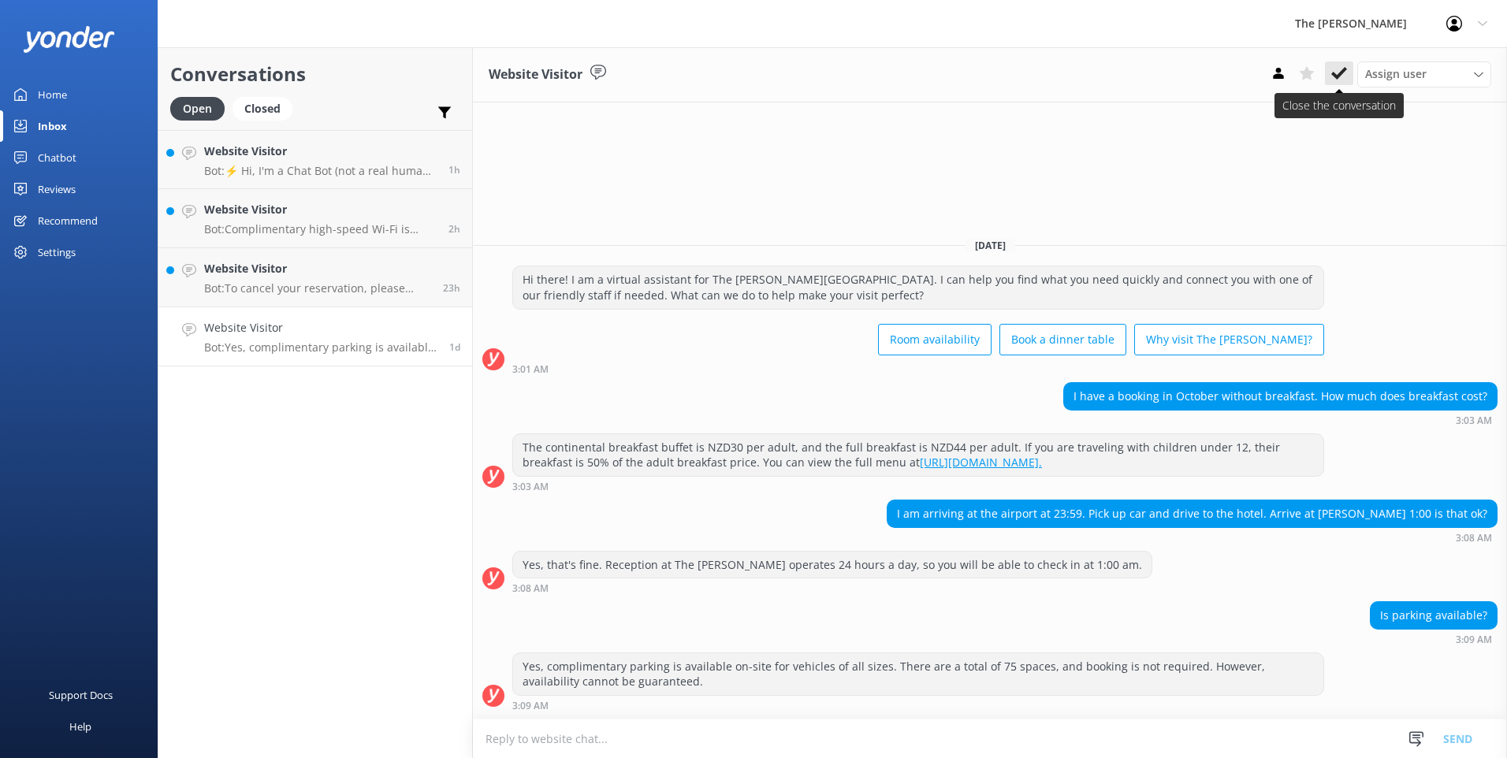
click at [748, 74] on icon at bounding box center [1339, 73] width 16 height 16
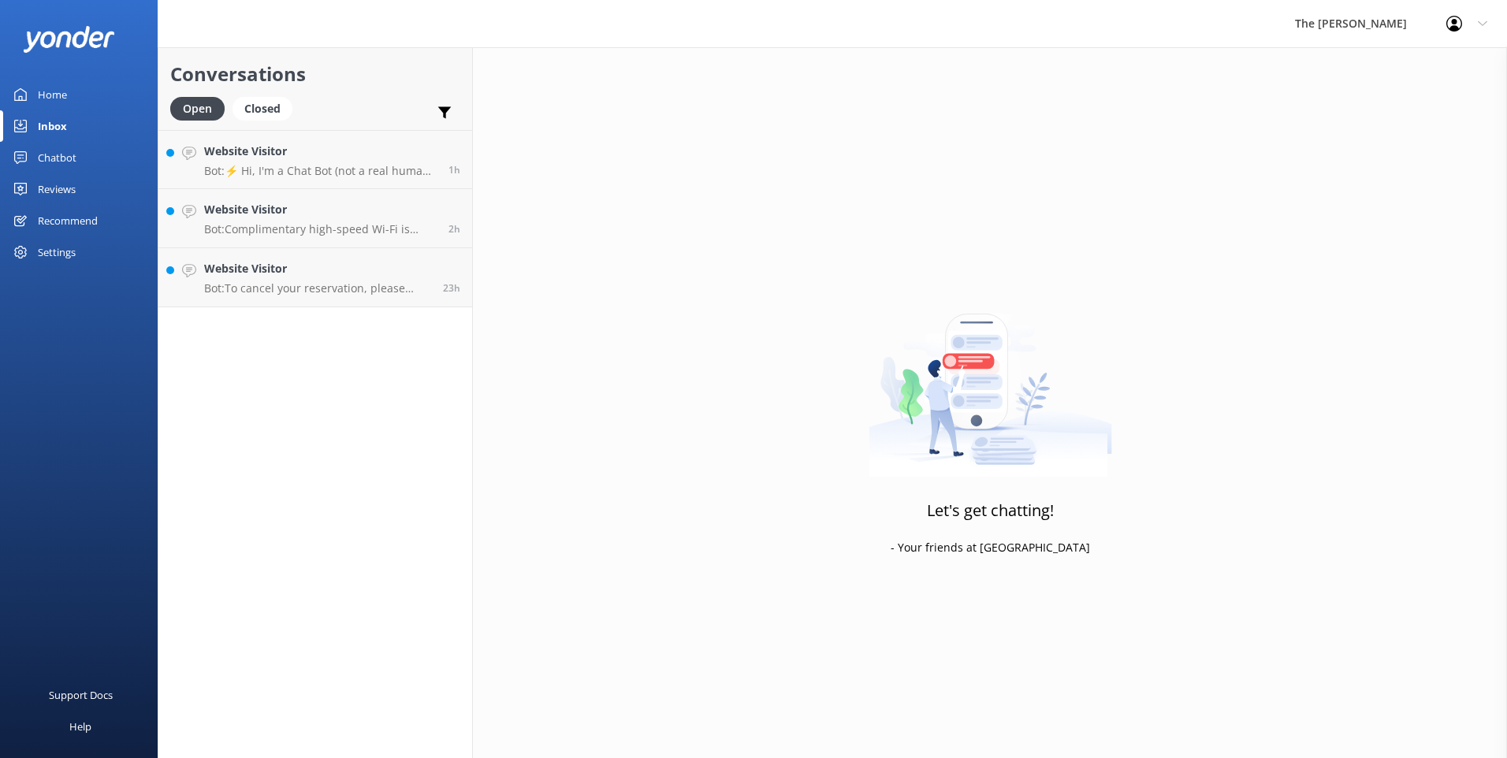
click at [273, 332] on div "Conversations Open Closed Important Assigned to me Unassigned Website Visitor B…" at bounding box center [315, 402] width 315 height 711
click at [320, 293] on p "Bot: To cancel your reservation, please contact our friendly team on +64 3 371 …" at bounding box center [317, 288] width 227 height 14
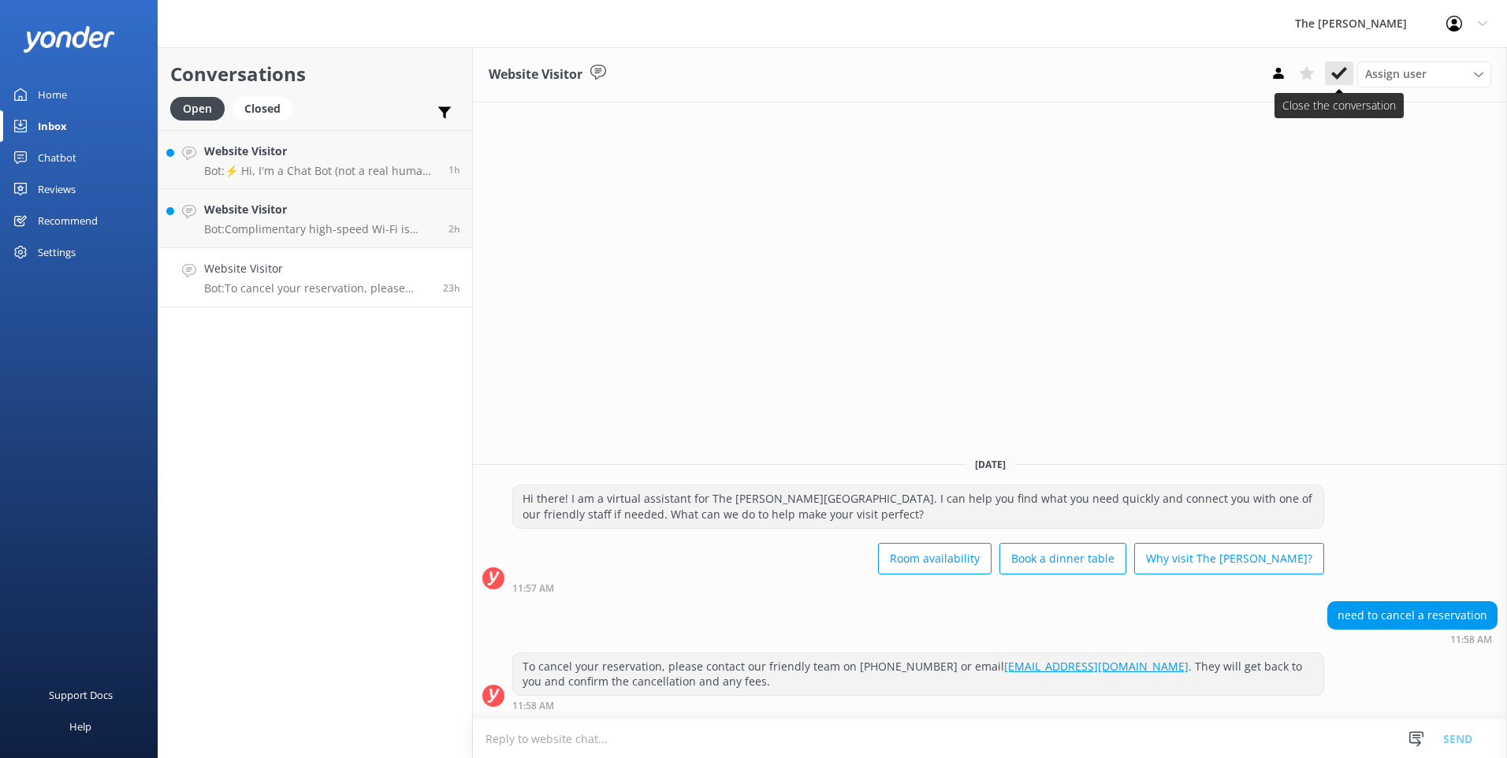
click at [748, 70] on icon at bounding box center [1339, 73] width 16 height 16
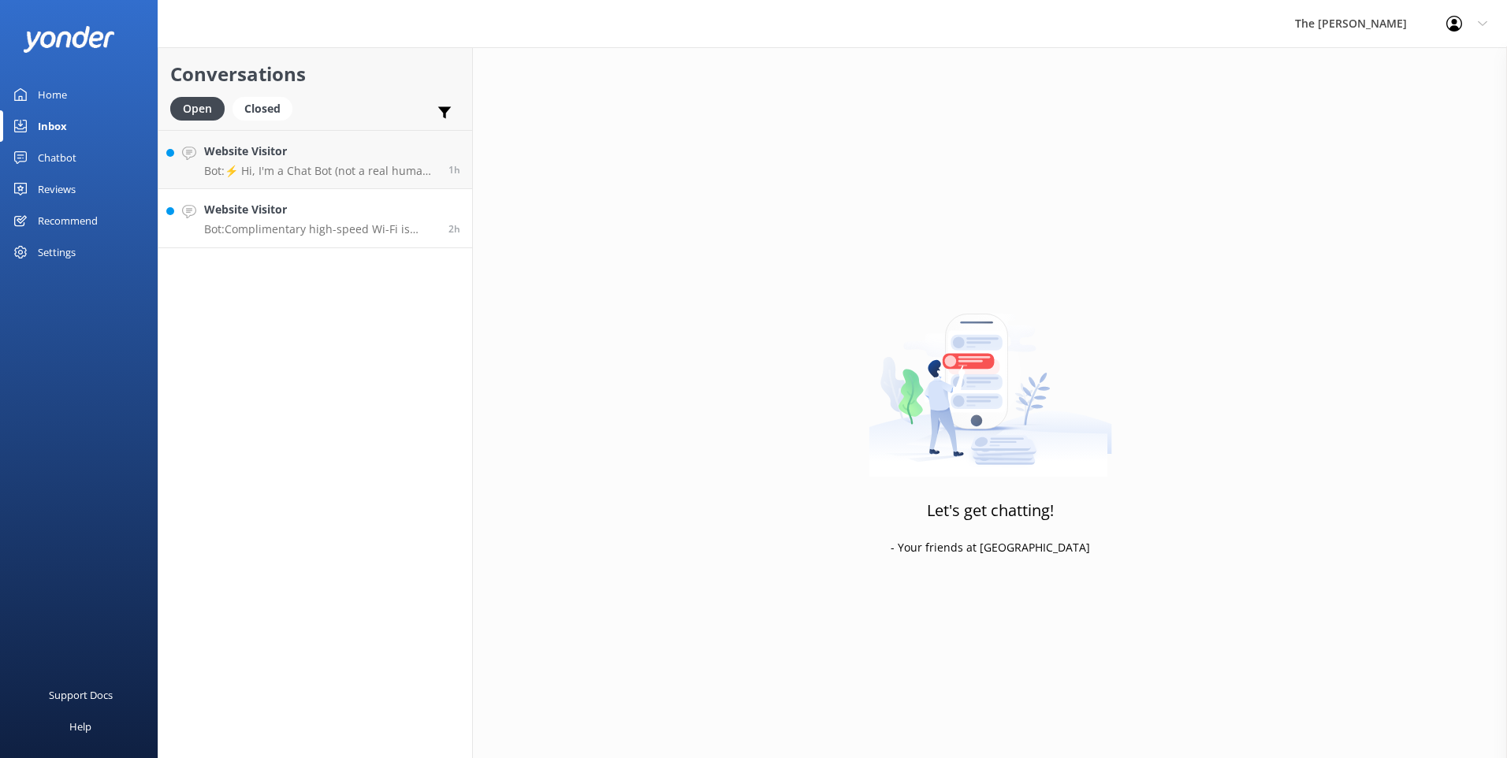
click at [325, 219] on div "Website Visitor Bot: Complimentary high-speed Wi-Fi is available for guests. Yo…" at bounding box center [320, 218] width 233 height 35
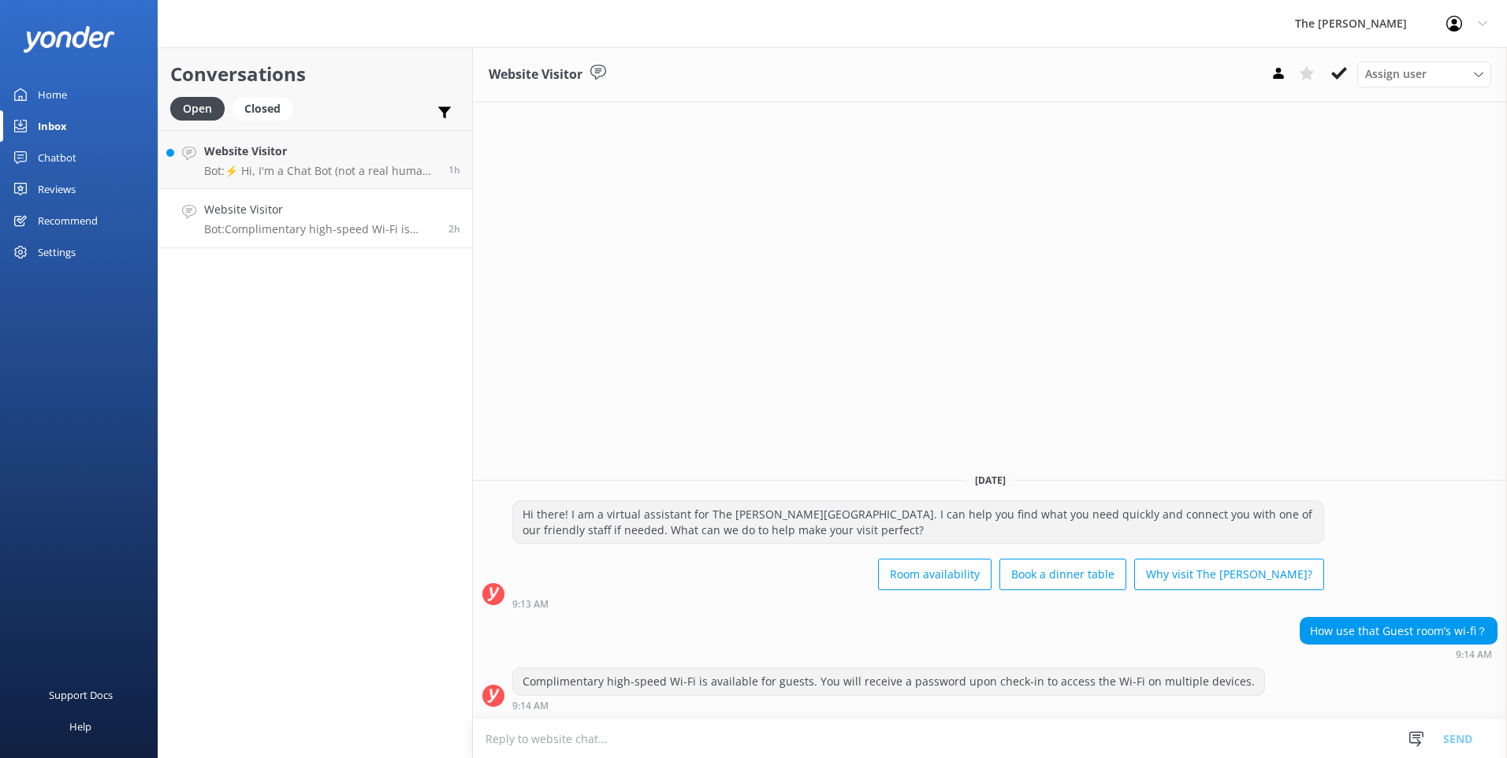
click at [748, 735] on textarea at bounding box center [990, 739] width 1034 height 39
click at [748, 71] on use at bounding box center [1339, 73] width 16 height 13
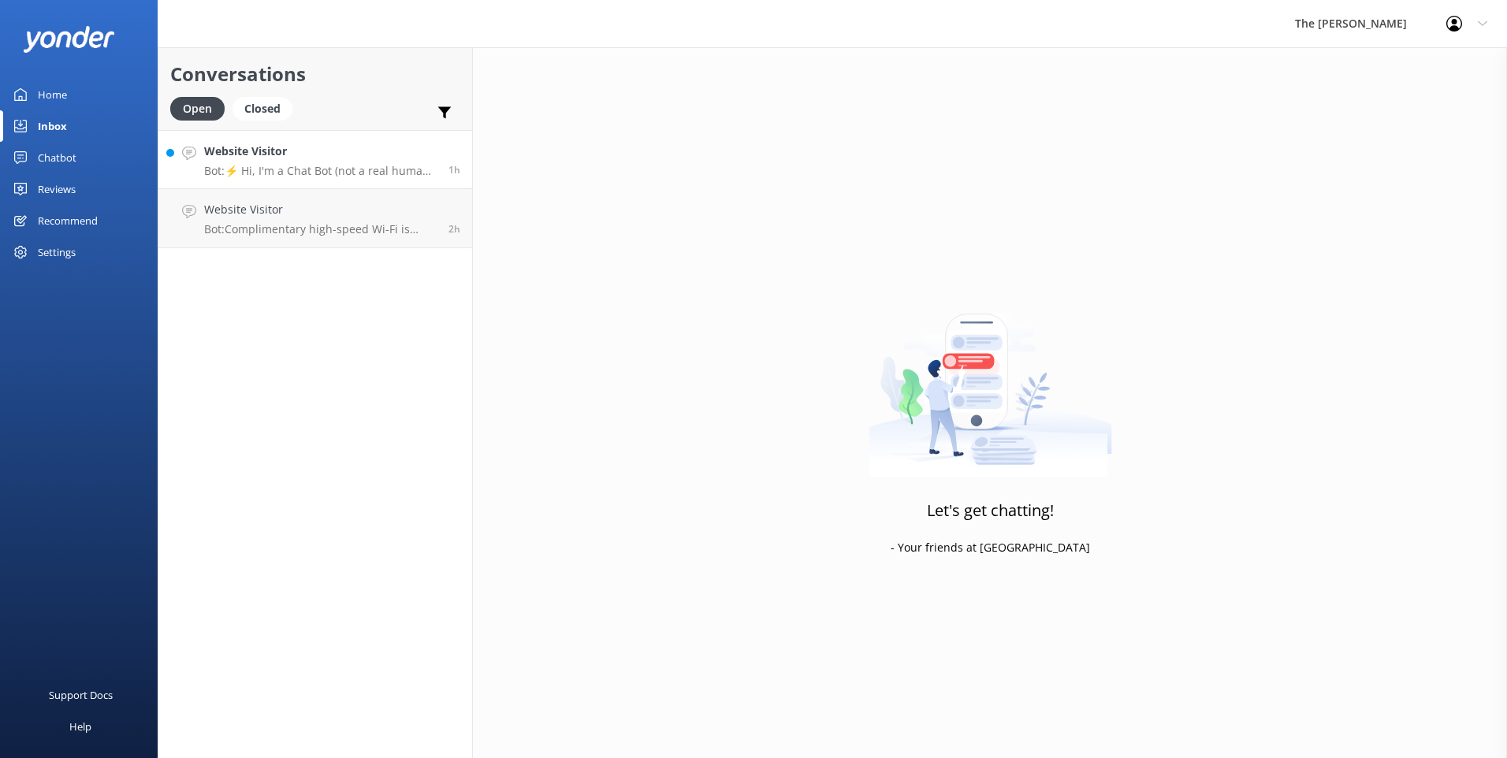
click at [310, 173] on p "Bot: ⚡ Hi, I'm a Chat Bot (not a real human), so I don't have all the answers. …" at bounding box center [320, 171] width 233 height 14
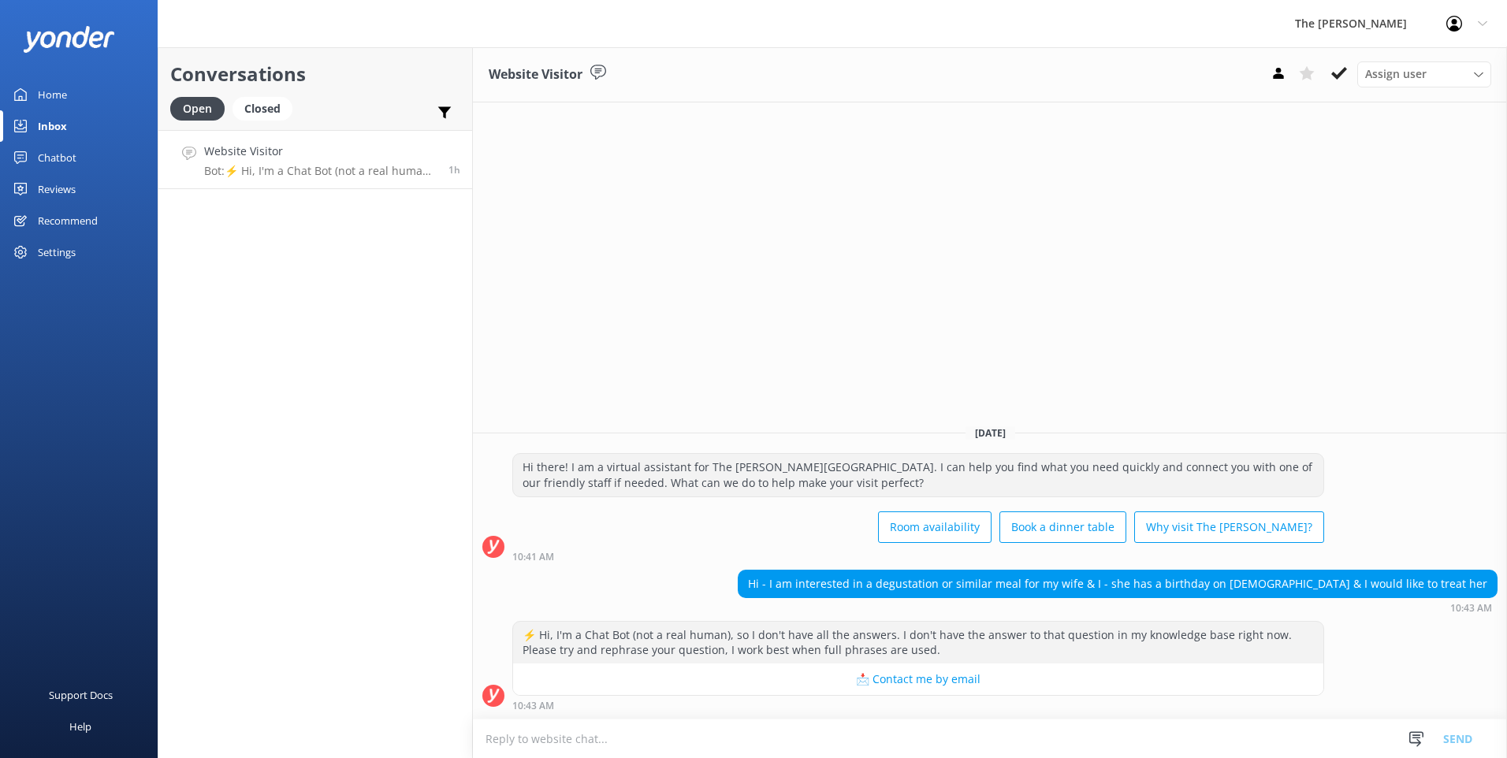
click at [629, 746] on textarea at bounding box center [990, 739] width 1034 height 39
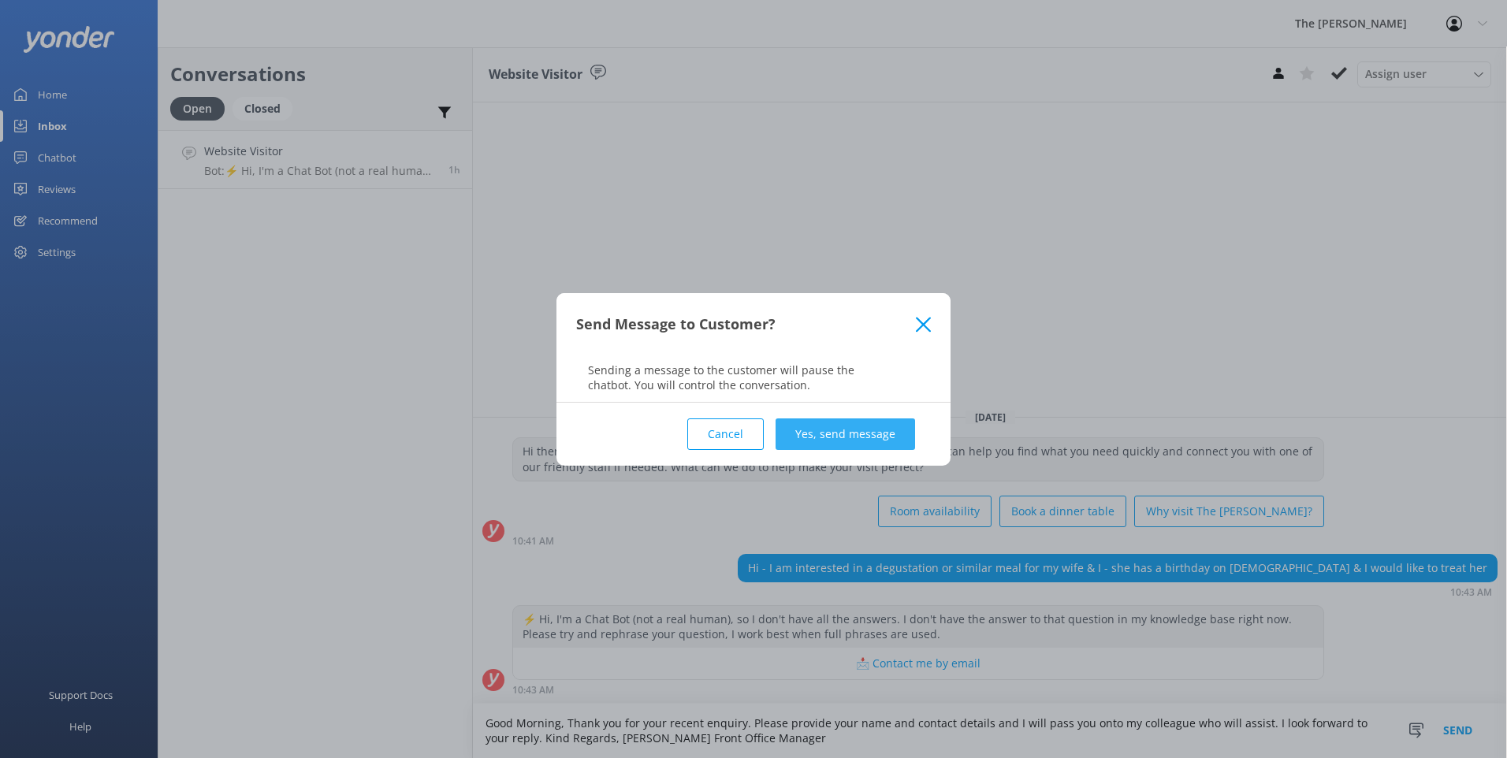
type textarea "Good Morning, Thank you for your recent enquiry. Please provide your name and c…"
click at [748, 437] on button "Yes, send message" at bounding box center [846, 435] width 140 height 32
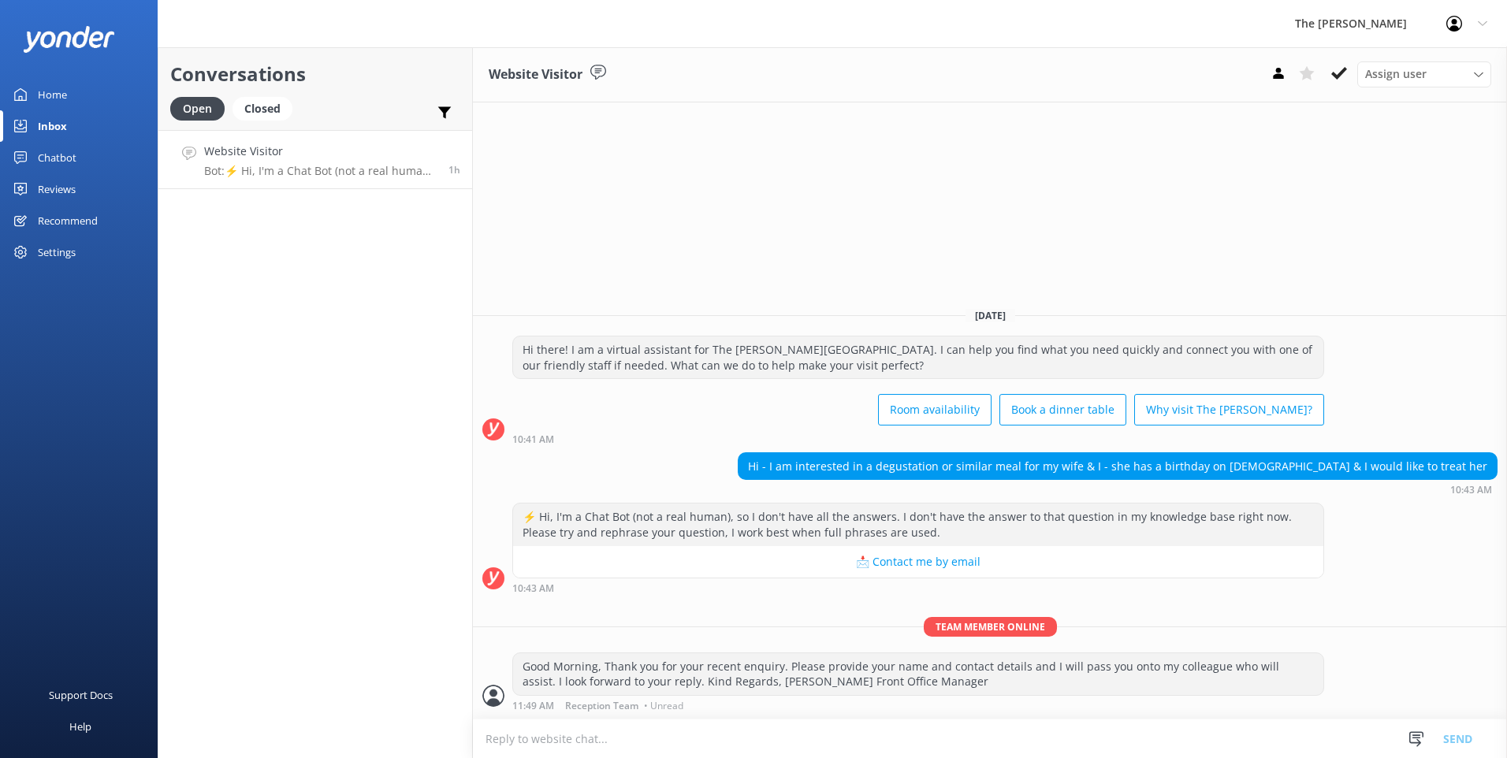
drag, startPoint x: 1348, startPoint y: 72, endPoint x: 1372, endPoint y: 59, distance: 26.8
click at [748, 72] on button at bounding box center [1339, 73] width 28 height 24
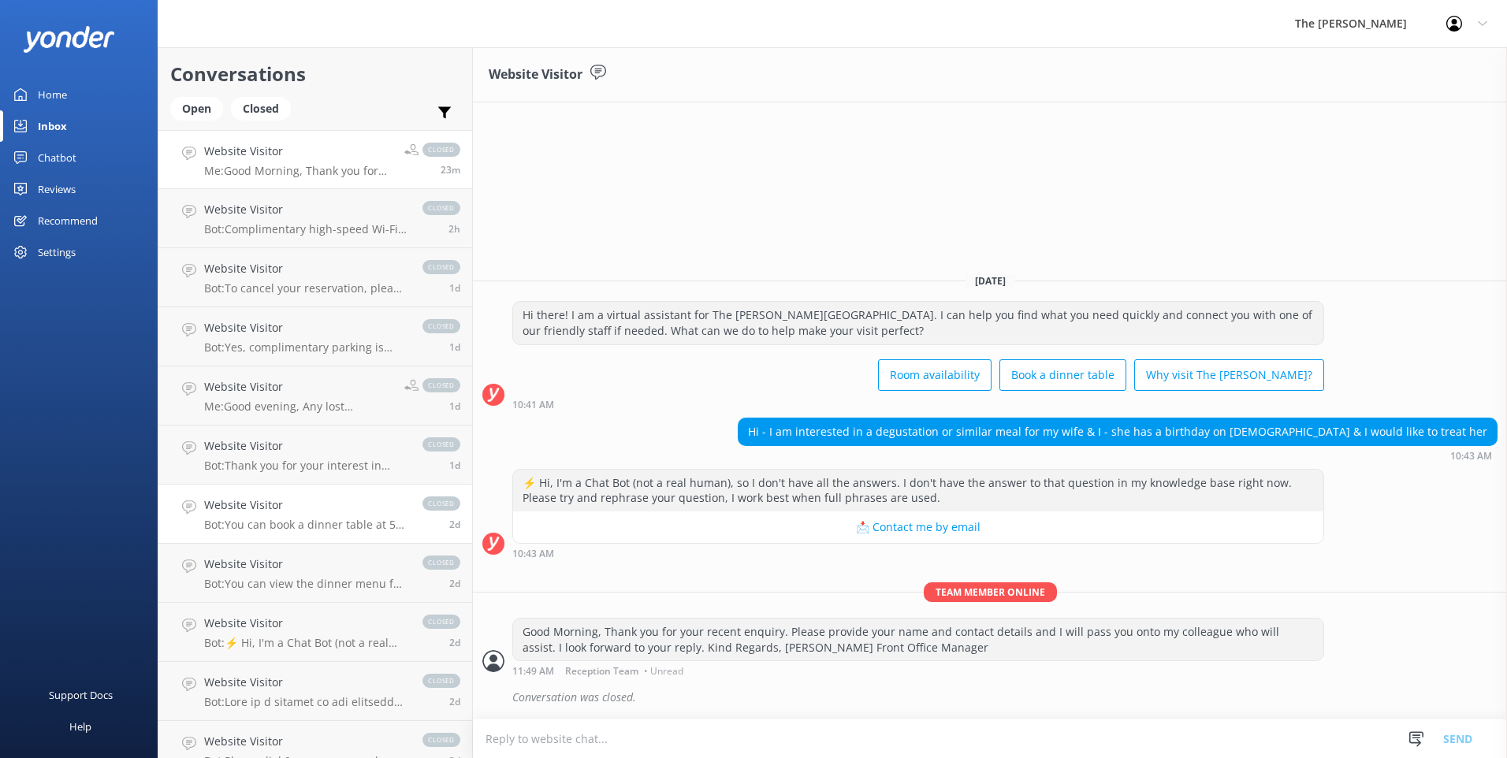
click at [318, 510] on h4 "Website Visitor" at bounding box center [305, 505] width 203 height 17
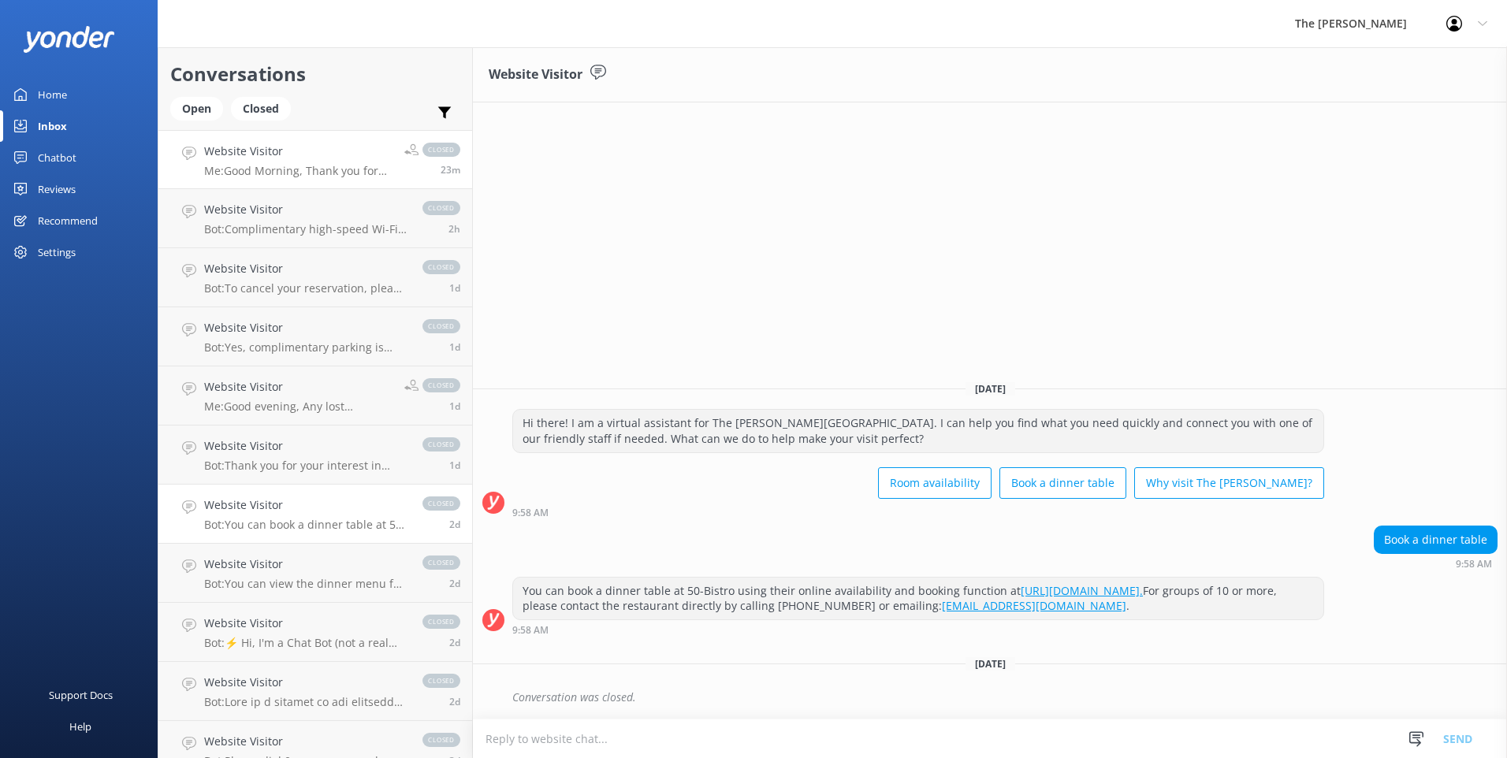
click at [274, 175] on p "Me: Good Morning, Thank you for your recent enquiry. Please provide your name a…" at bounding box center [298, 171] width 188 height 14
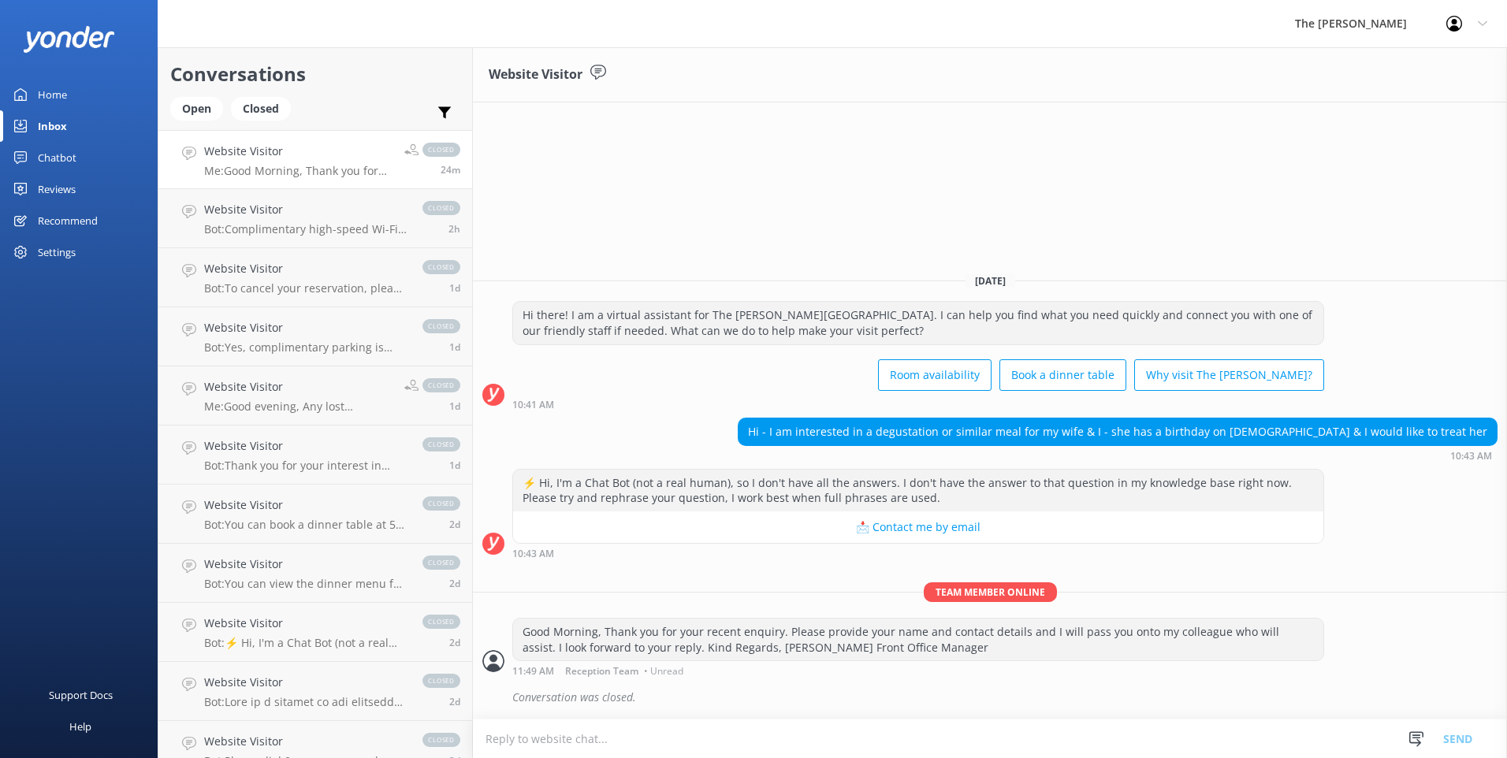
click at [115, 95] on link "Home" at bounding box center [79, 95] width 158 height 32
